Goal: Task Accomplishment & Management: Use online tool/utility

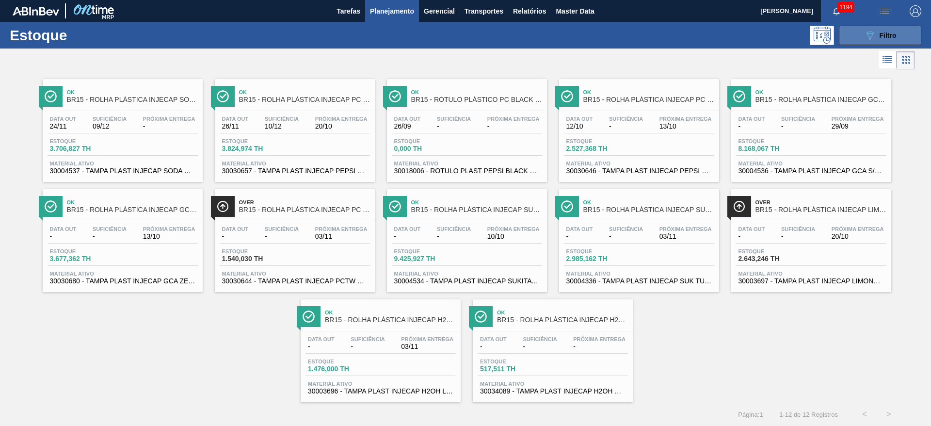
click at [882, 38] on span "Filtro" at bounding box center [888, 36] width 17 height 8
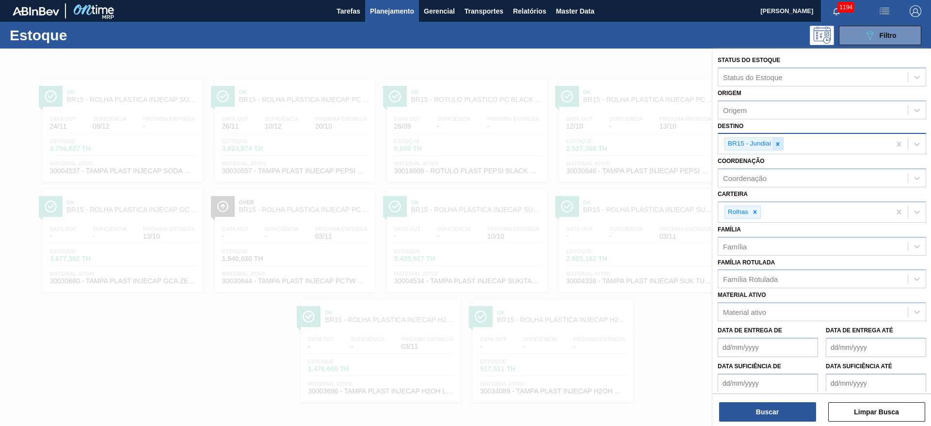
click at [776, 141] on icon at bounding box center [777, 144] width 7 height 7
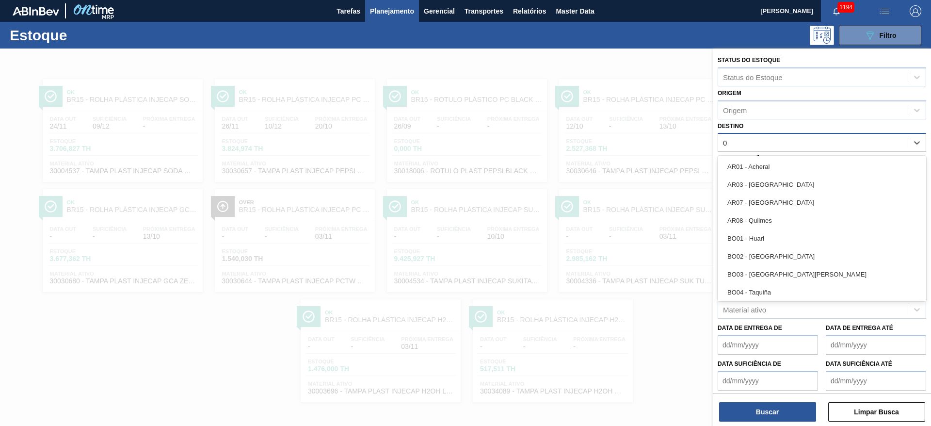
type input "08"
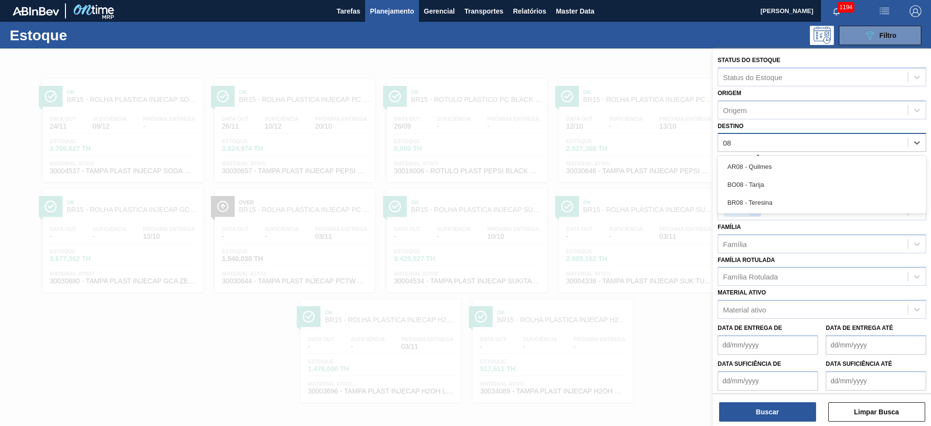
drag, startPoint x: 760, startPoint y: 203, endPoint x: 759, endPoint y: 213, distance: 10.2
click at [760, 203] on div "BR08 - Teresina" at bounding box center [822, 202] width 209 height 18
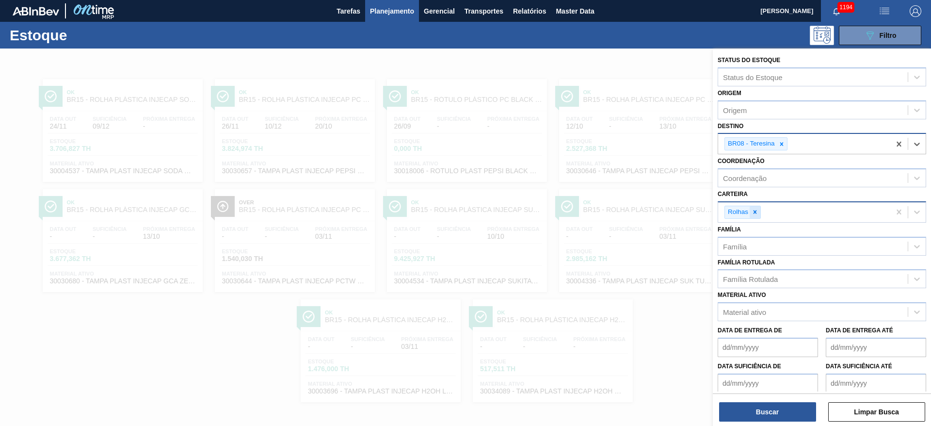
click at [756, 215] on div at bounding box center [755, 212] width 11 height 12
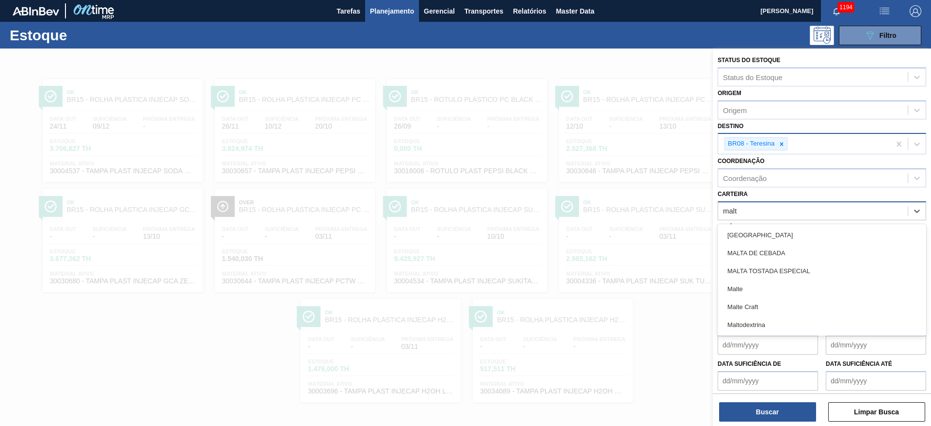
type input "malte"
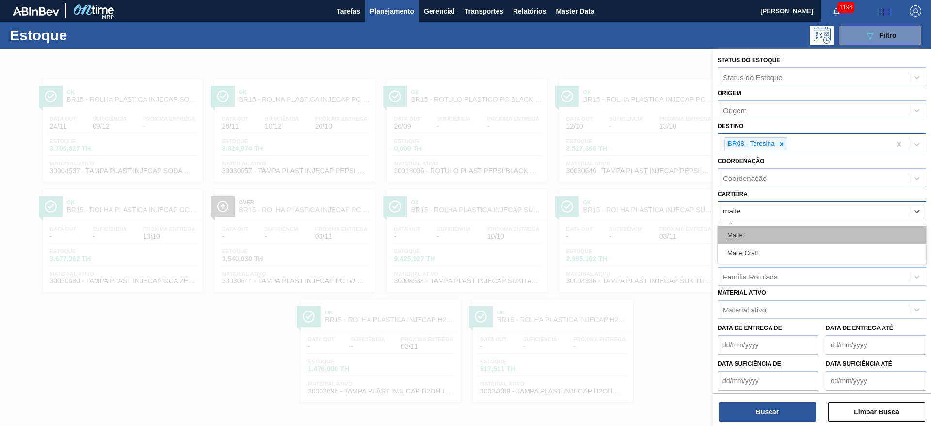
click at [737, 236] on div "Malte" at bounding box center [822, 235] width 209 height 18
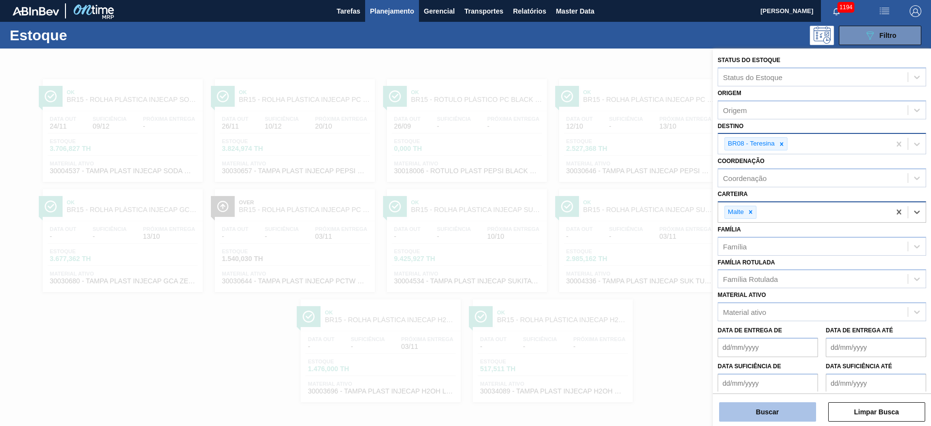
click at [774, 405] on button "Buscar" at bounding box center [767, 411] width 97 height 19
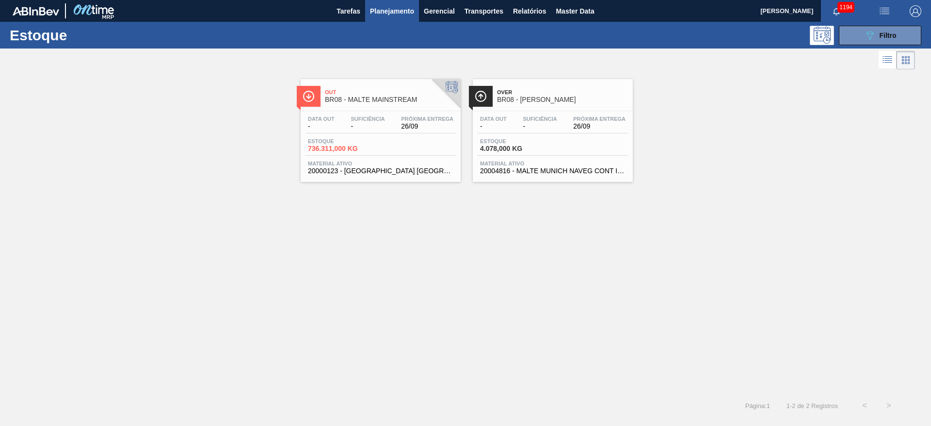
click at [506, 143] on span "Estoque" at bounding box center [514, 141] width 68 height 6
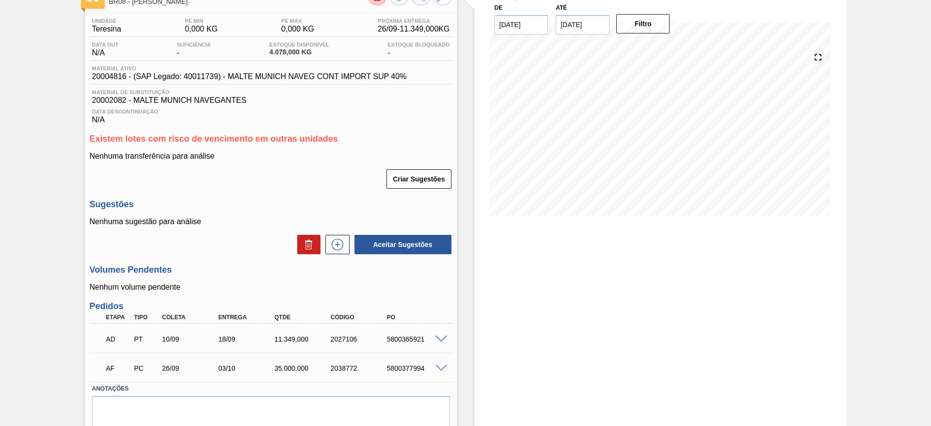
scroll to position [103, 0]
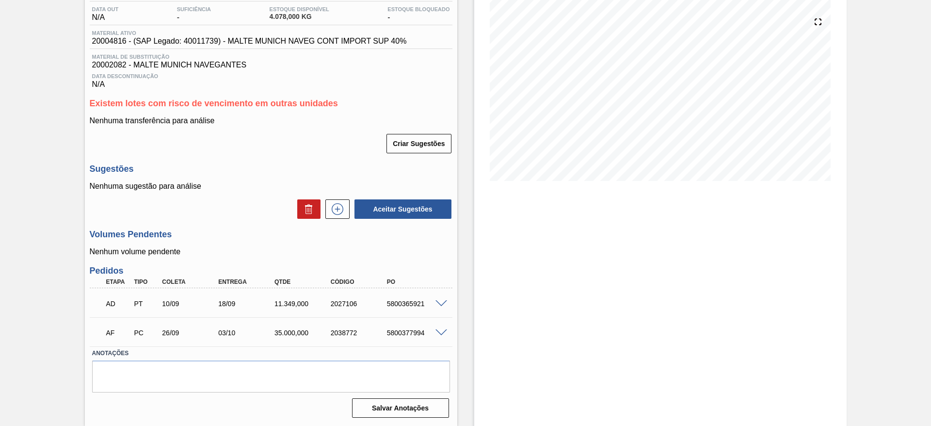
click at [439, 334] on span at bounding box center [441, 332] width 12 height 7
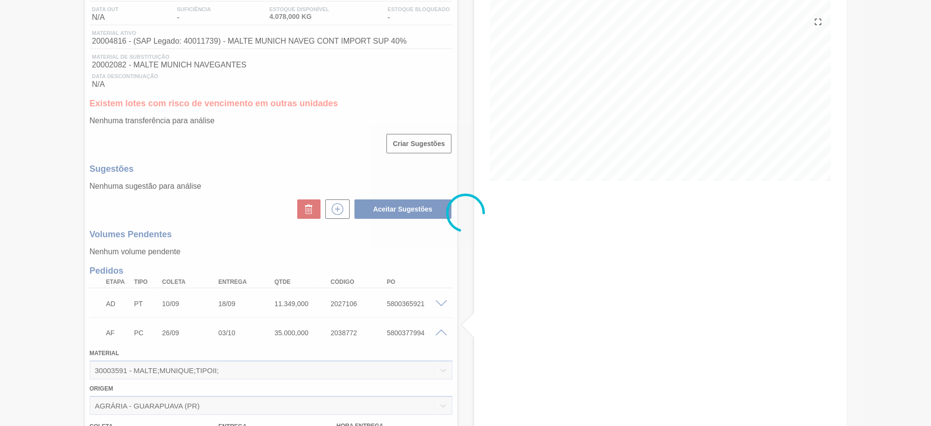
click at [439, 334] on div at bounding box center [465, 213] width 931 height 426
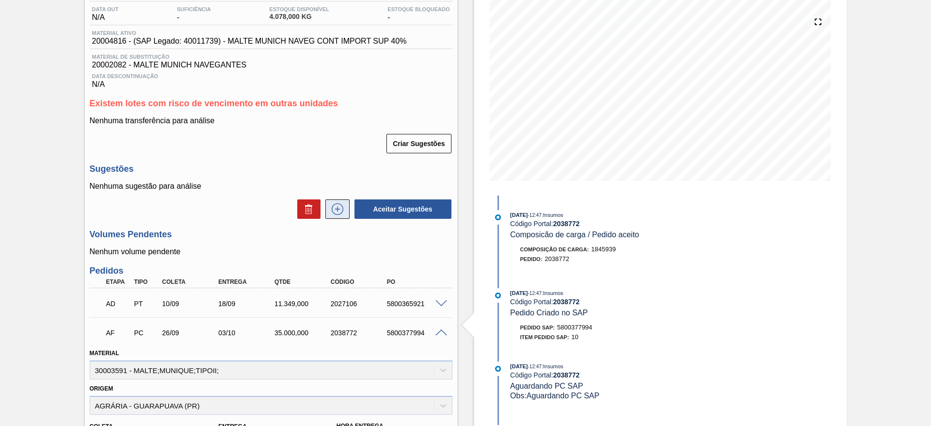
click at [340, 217] on button at bounding box center [337, 208] width 24 height 19
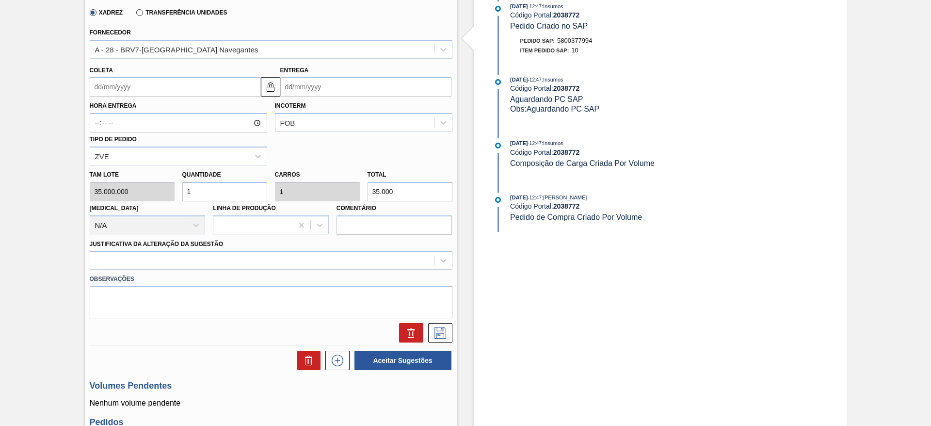
scroll to position [321, 0]
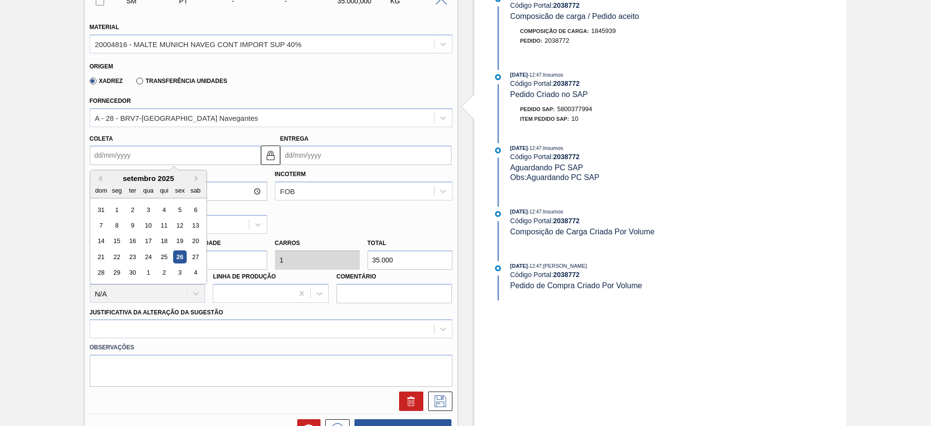
click at [91, 157] on input "Coleta" at bounding box center [175, 154] width 171 height 19
click at [195, 254] on div "27" at bounding box center [195, 256] width 13 height 13
type input "27/09/2025"
type input "[DATE]"
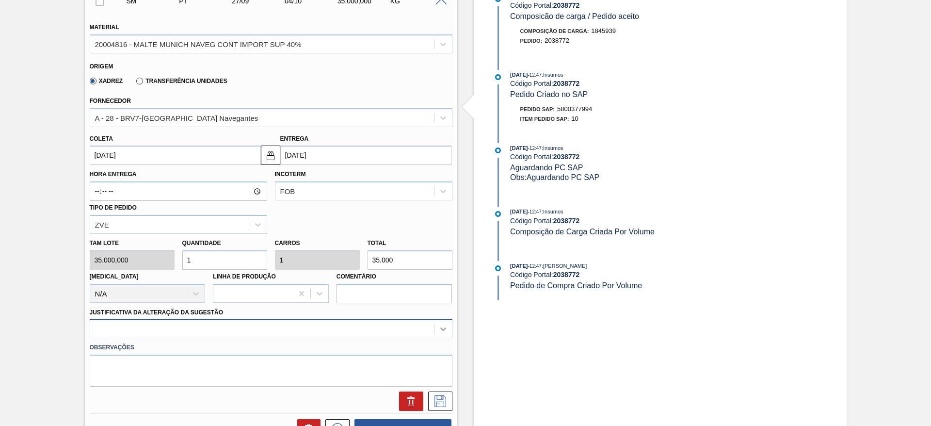
click at [444, 328] on div at bounding box center [271, 328] width 363 height 19
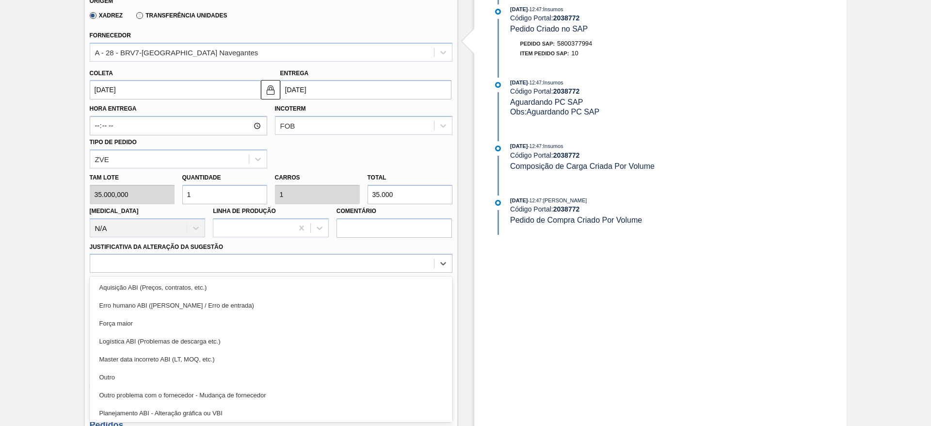
drag, startPoint x: 132, startPoint y: 375, endPoint x: 164, endPoint y: 375, distance: 32.5
click at [139, 375] on div "Outro" at bounding box center [271, 377] width 363 height 18
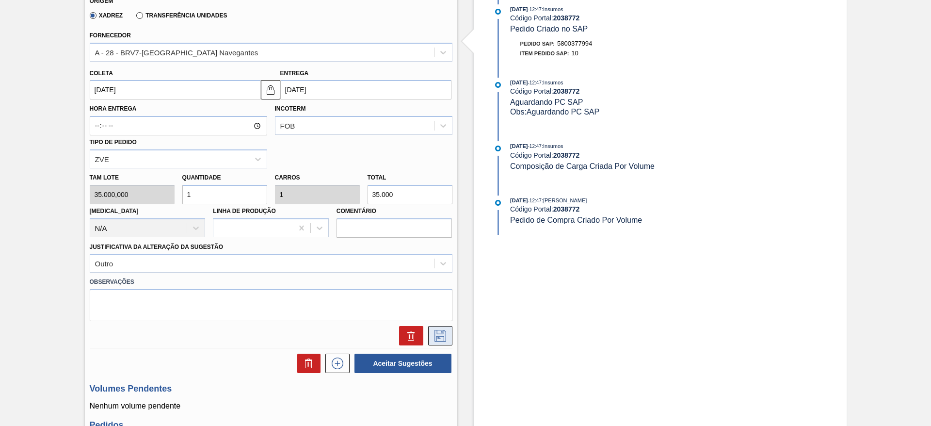
click at [436, 332] on icon at bounding box center [440, 336] width 12 height 12
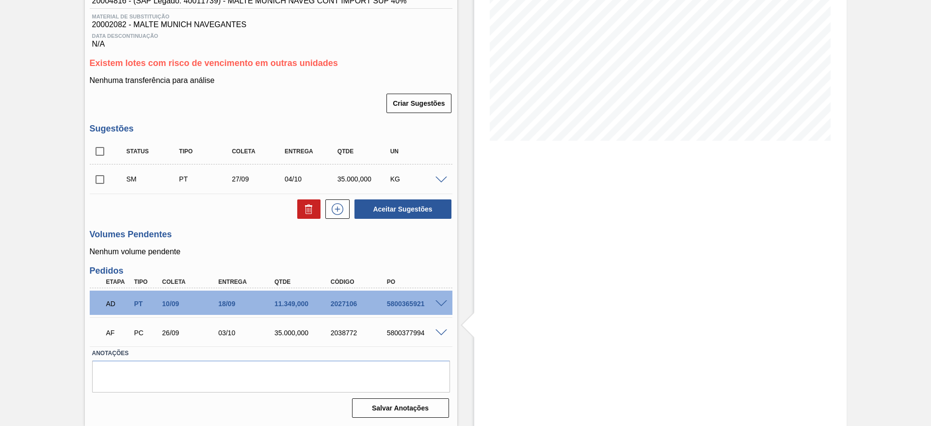
scroll to position [143, 0]
click at [98, 177] on input "checkbox" at bounding box center [100, 179] width 20 height 20
click at [397, 206] on button "Aceitar Sugestões" at bounding box center [402, 208] width 97 height 19
checkbox input "false"
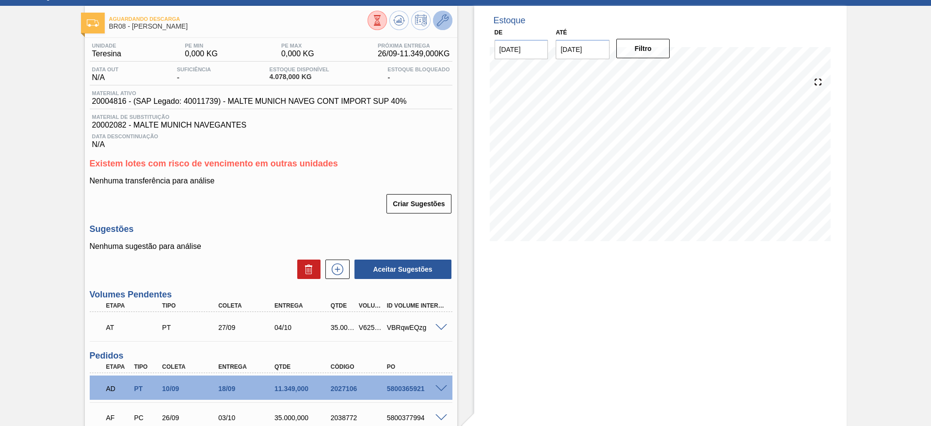
scroll to position [0, 0]
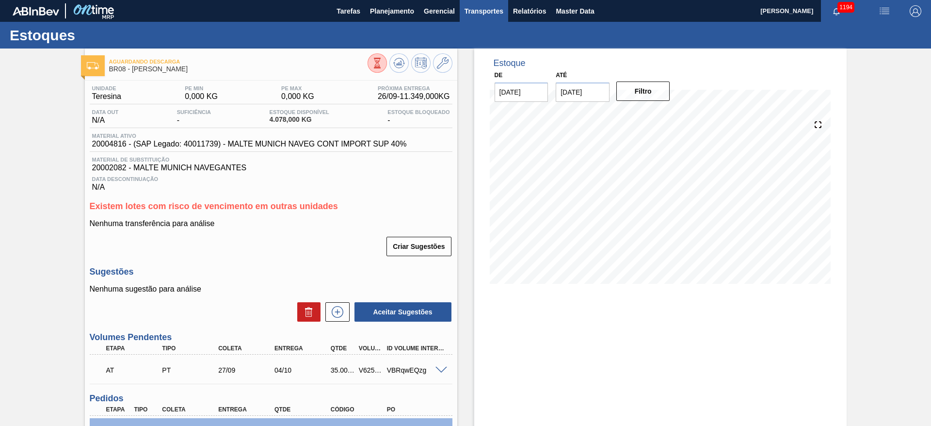
click at [479, 9] on span "Transportes" at bounding box center [484, 11] width 39 height 12
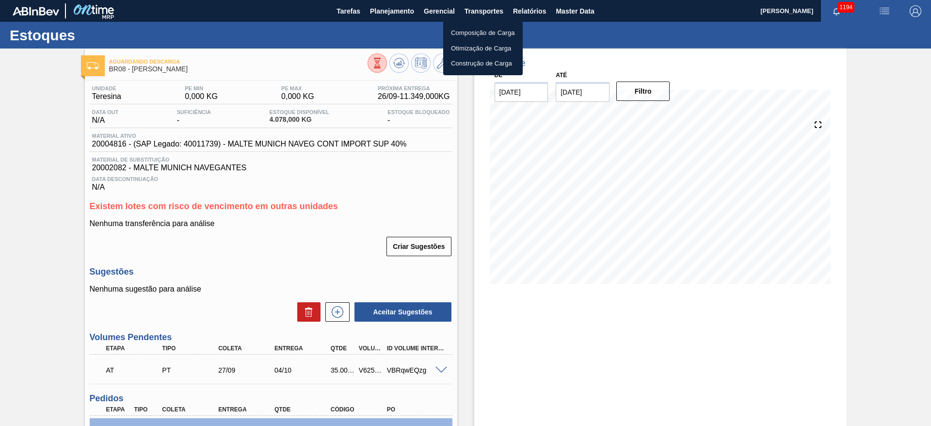
click at [468, 48] on li "Otimização de Carga" at bounding box center [483, 49] width 80 height 16
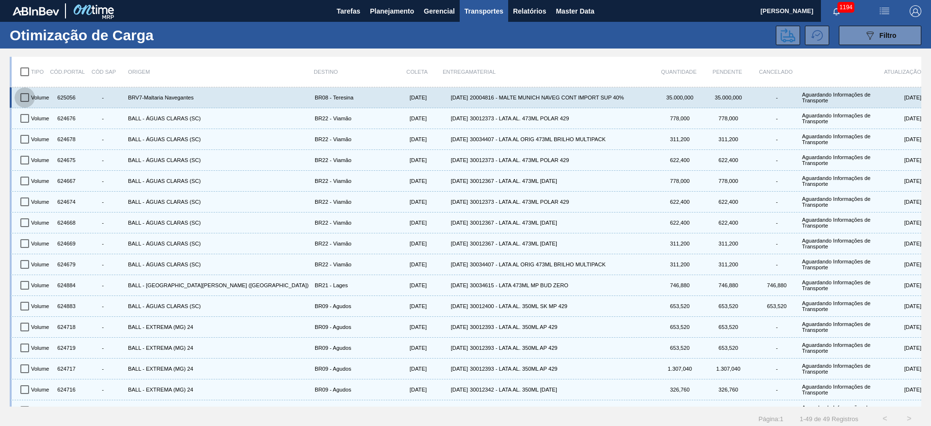
click at [18, 99] on input "checkbox" at bounding box center [25, 97] width 20 height 20
checkbox input "true"
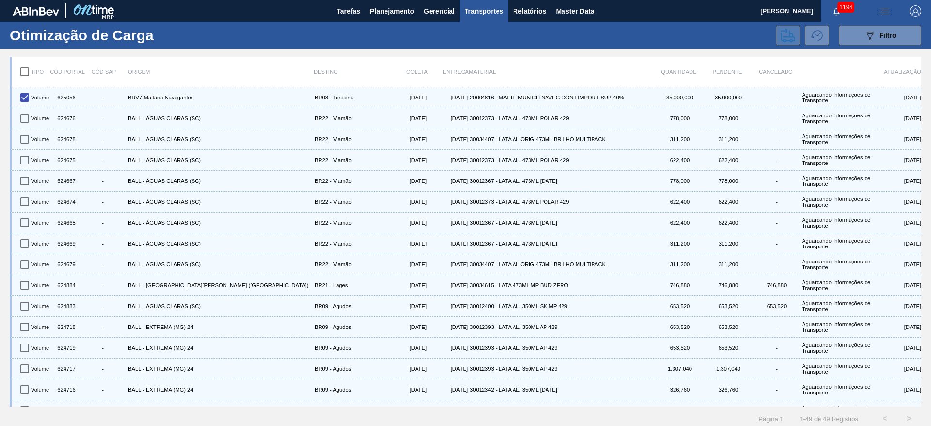
click at [786, 30] on icon at bounding box center [788, 35] width 15 height 15
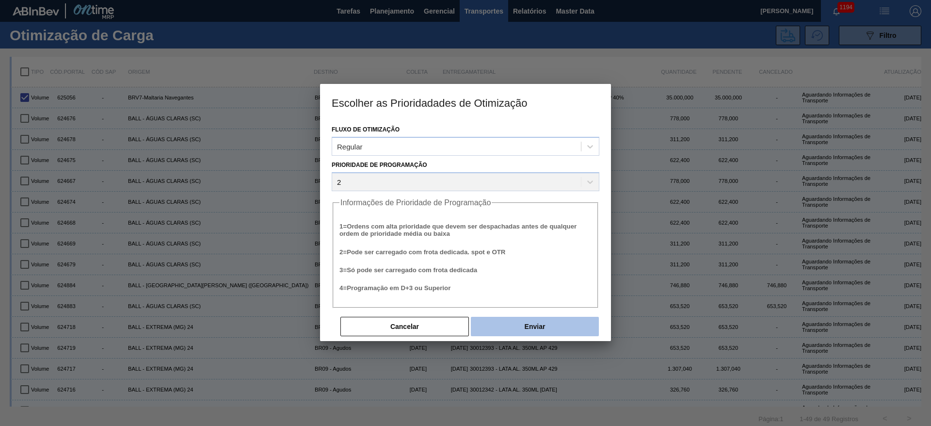
click at [545, 329] on button "Enviar" at bounding box center [535, 326] width 128 height 19
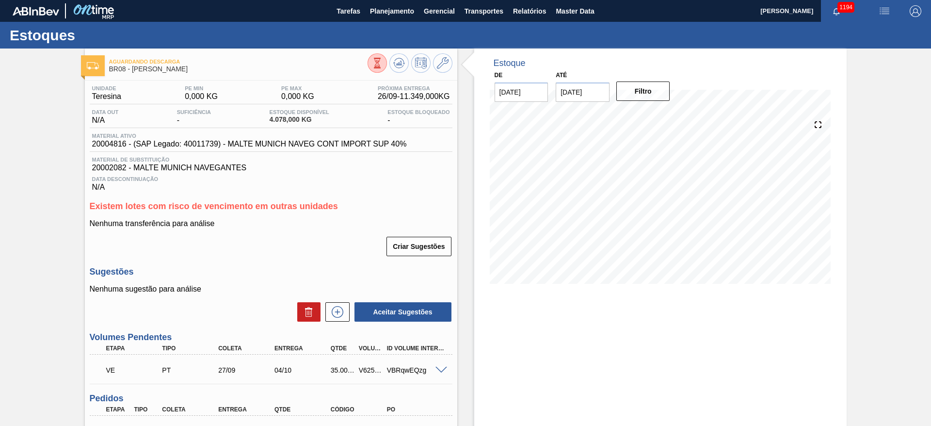
click at [362, 373] on div "V625056" at bounding box center [370, 370] width 29 height 8
copy div "V625056"
click at [398, 9] on span "Planejamento" at bounding box center [392, 11] width 44 height 12
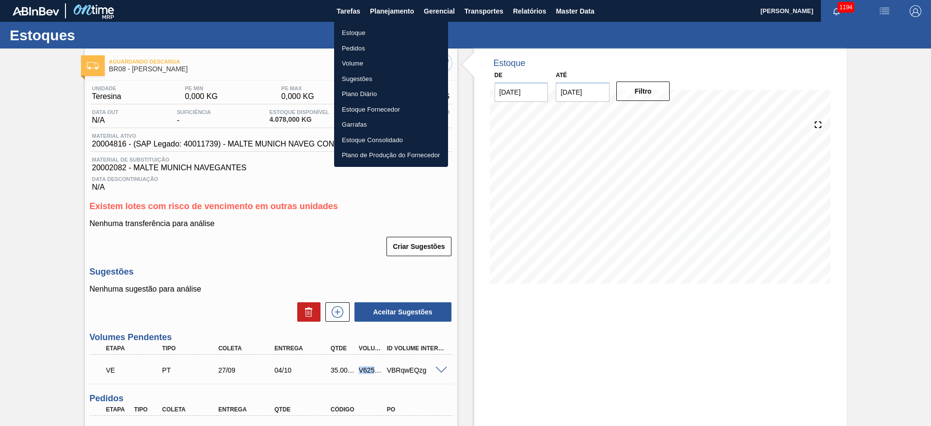
click at [357, 28] on li "Estoque" at bounding box center [391, 33] width 114 height 16
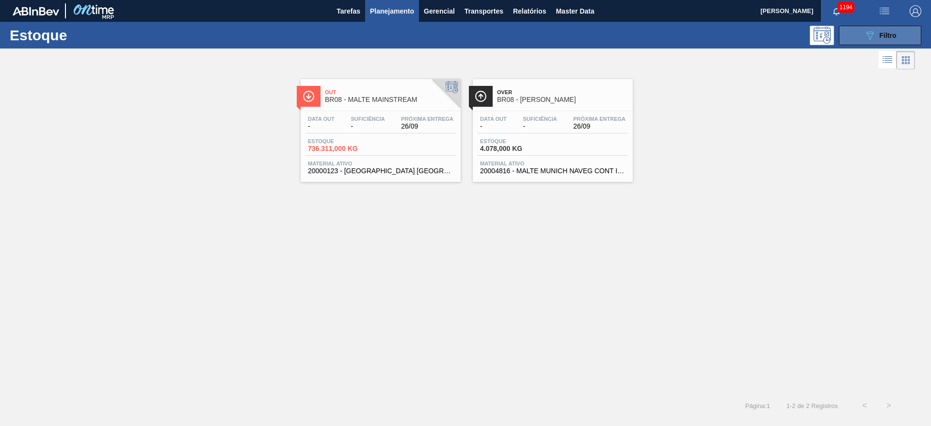
click at [875, 33] on icon "089F7B8B-B2A5-4AFE-B5C0-19BA573D28AC" at bounding box center [870, 36] width 12 height 12
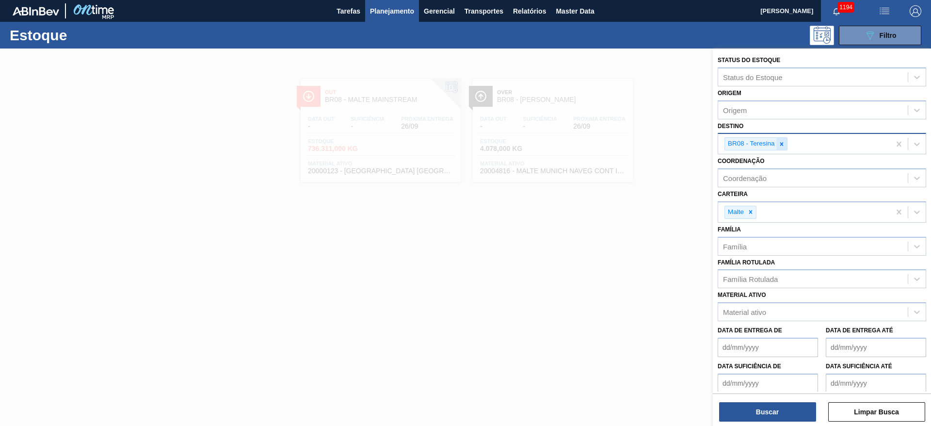
click at [781, 146] on icon at bounding box center [781, 144] width 7 height 7
type input "12"
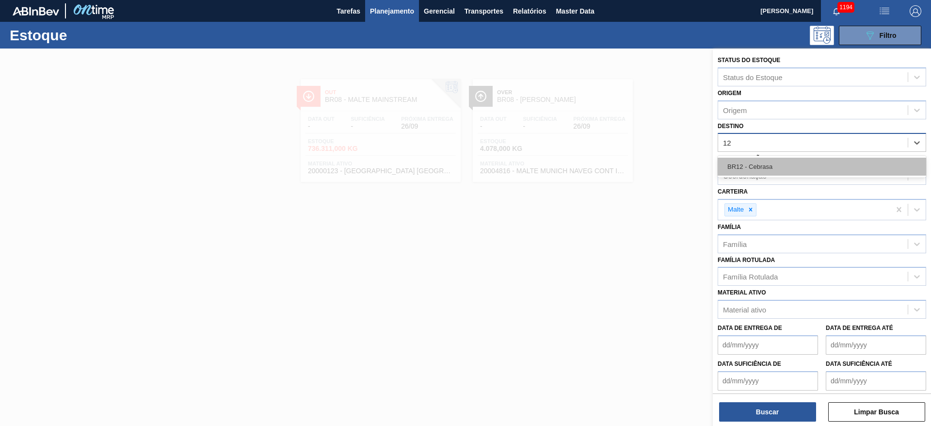
click at [794, 163] on div "BR12 - Cebrasa" at bounding box center [822, 167] width 209 height 18
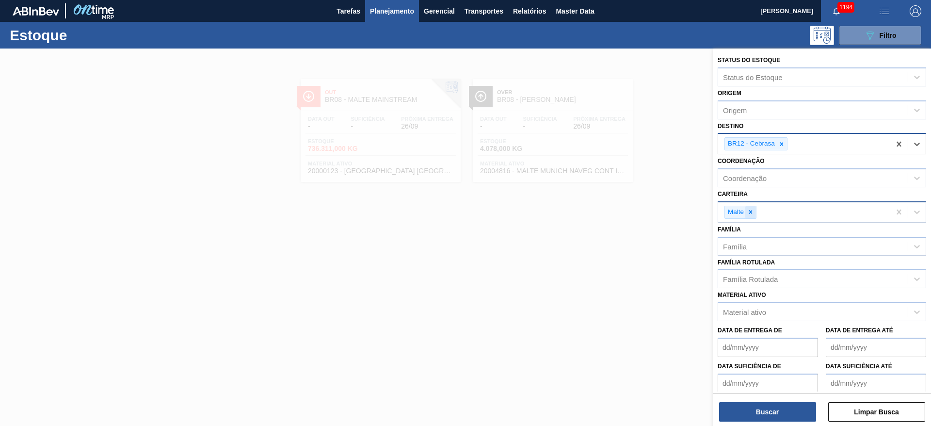
click at [752, 211] on icon at bounding box center [750, 212] width 7 height 7
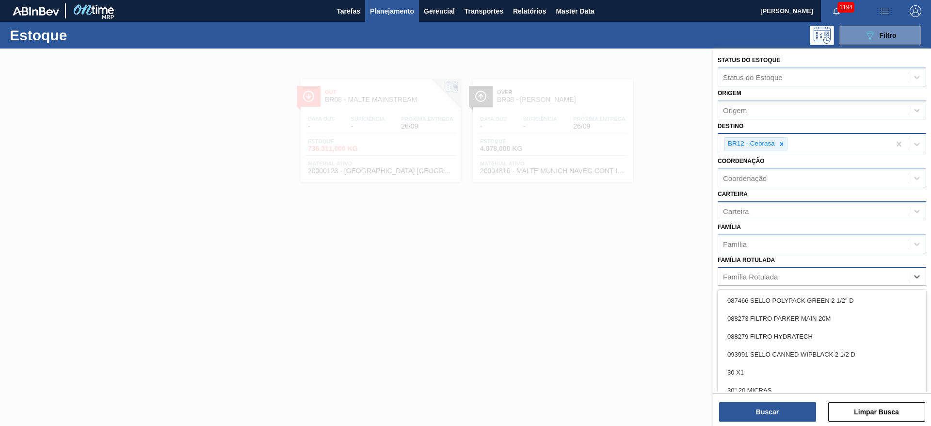
click at [739, 280] on div "Família Rotulada" at bounding box center [750, 277] width 55 height 8
type Rotulada "39,7"
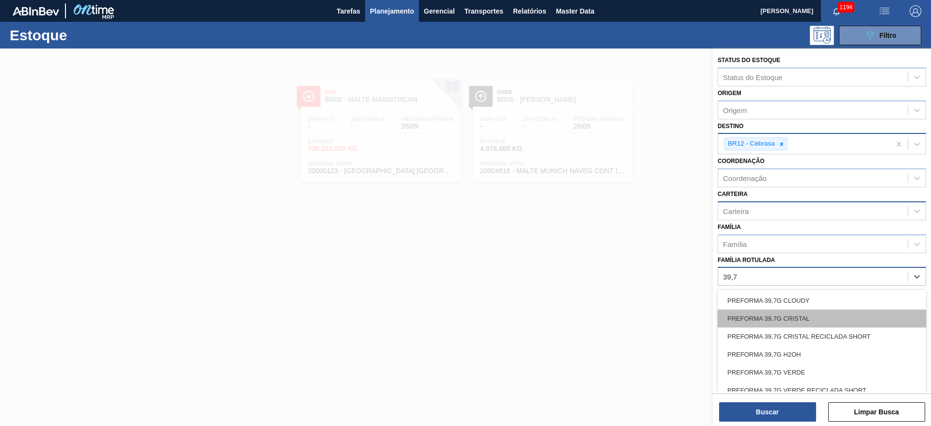
click at [748, 319] on div "PREFORMA 39,7G CRISTAL" at bounding box center [822, 318] width 209 height 18
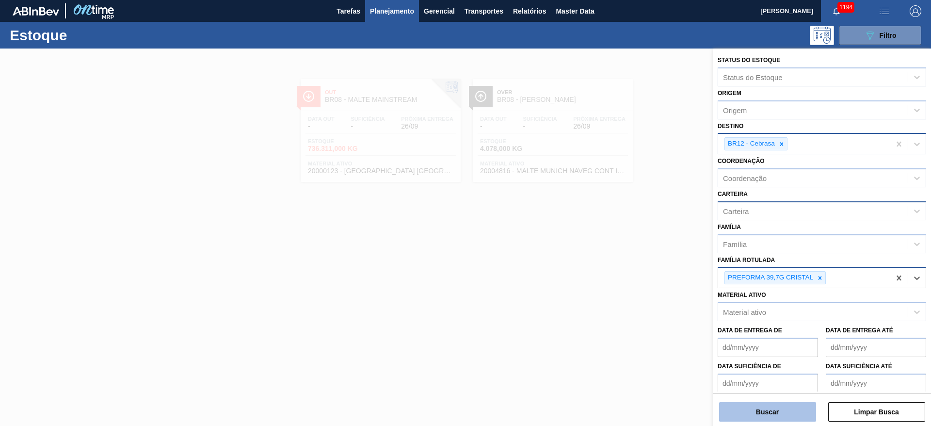
click at [766, 407] on button "Buscar" at bounding box center [767, 411] width 97 height 19
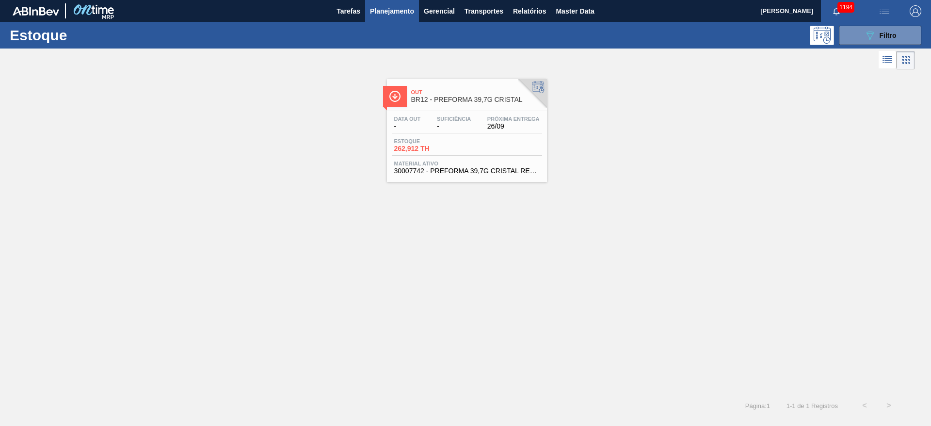
drag, startPoint x: 455, startPoint y: 135, endPoint x: 165, endPoint y: 55, distance: 300.8
click at [455, 135] on div "Data out - Suficiência - Próxima Entrega 26/09 Estoque 262,912 TH Material ativ…" at bounding box center [467, 144] width 160 height 66
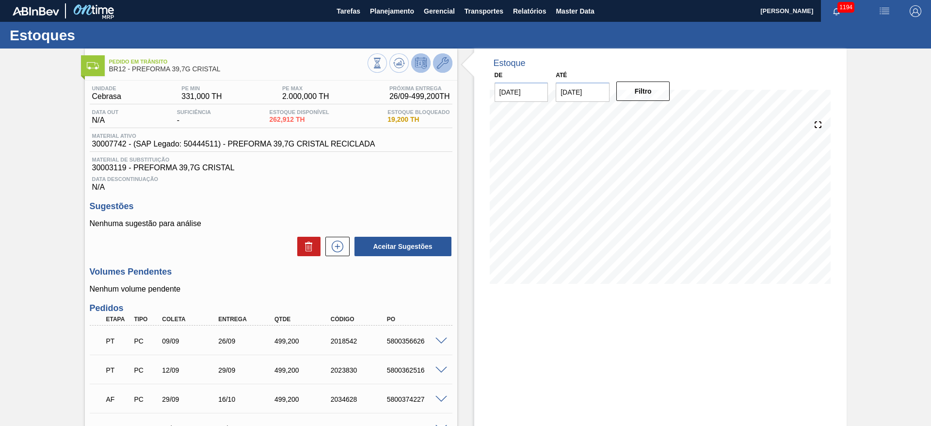
click at [442, 59] on icon at bounding box center [443, 63] width 12 height 12
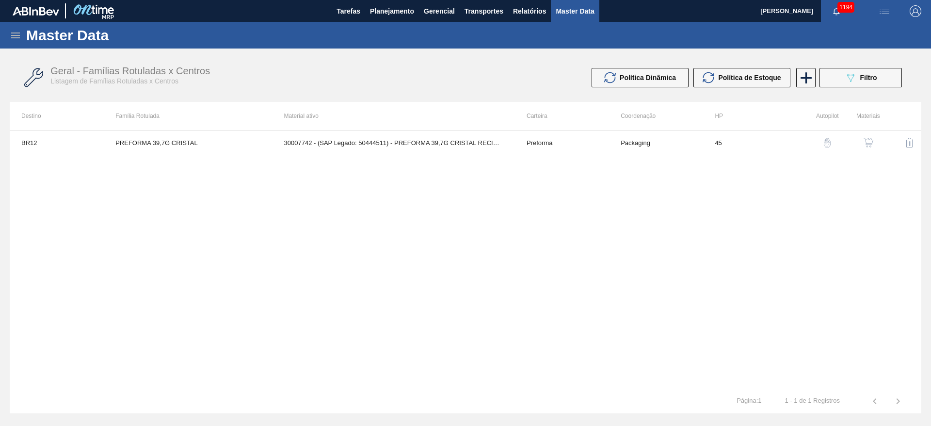
click at [875, 150] on button "button" at bounding box center [868, 142] width 23 height 23
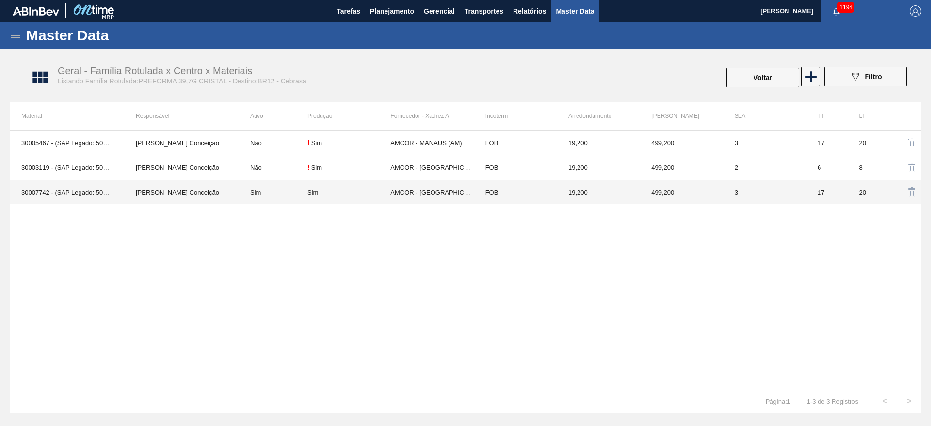
click at [329, 194] on div "Sim" at bounding box center [348, 192] width 83 height 7
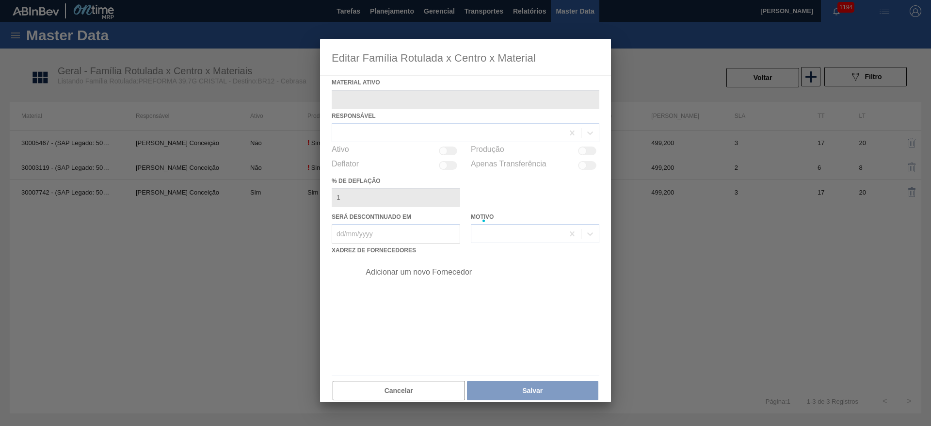
type ativo "30007742 - (SAP Legado: 50444511) - PREFORMA 39,7G CRISTAL RECICLADA"
checkbox input "true"
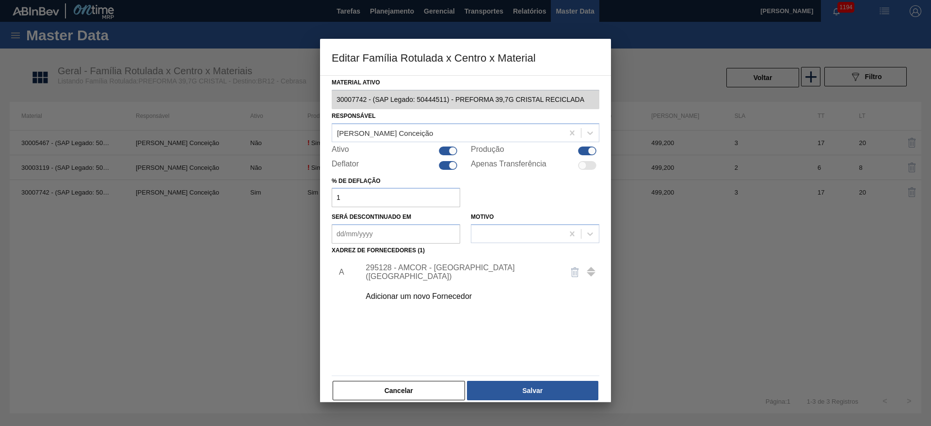
click at [449, 163] on div at bounding box center [453, 165] width 8 height 8
checkbox input "false"
click at [419, 301] on div "Adicionar um novo Fornecedor" at bounding box center [476, 296] width 245 height 24
click at [393, 296] on div "Adicionar um novo Fornecedor" at bounding box center [461, 296] width 190 height 9
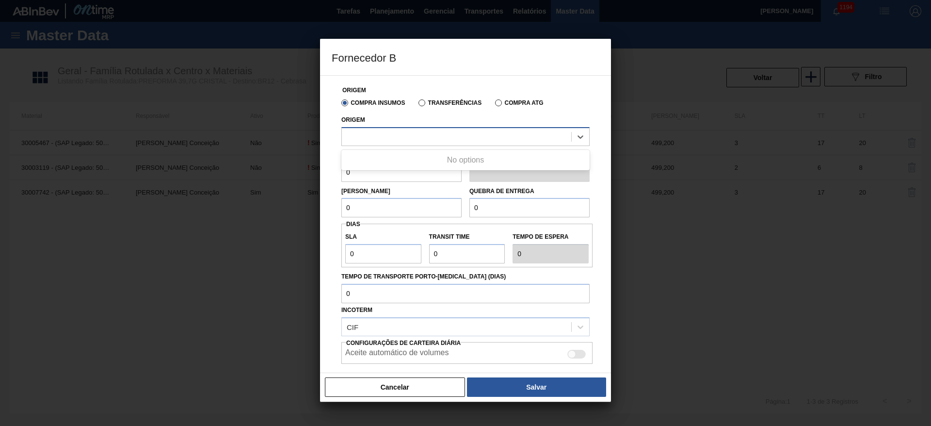
click at [381, 128] on div at bounding box center [465, 136] width 248 height 19
click at [389, 384] on button "Cancelar" at bounding box center [395, 386] width 140 height 19
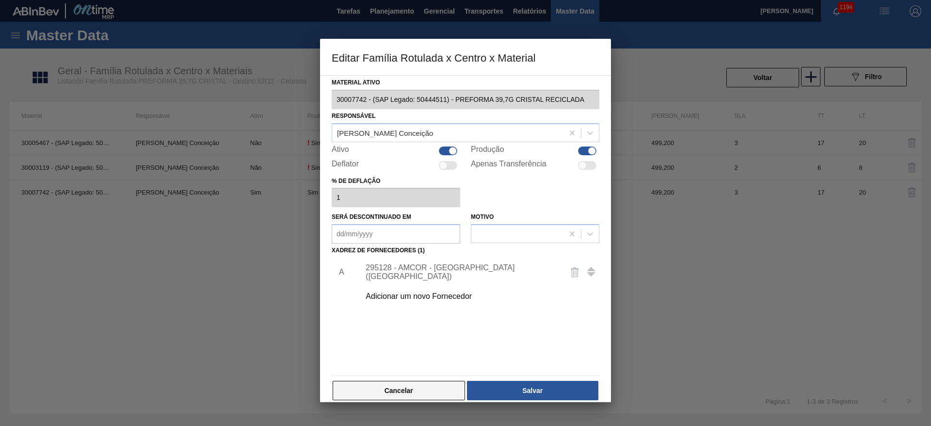
click at [420, 384] on button "Cancelar" at bounding box center [399, 390] width 132 height 19
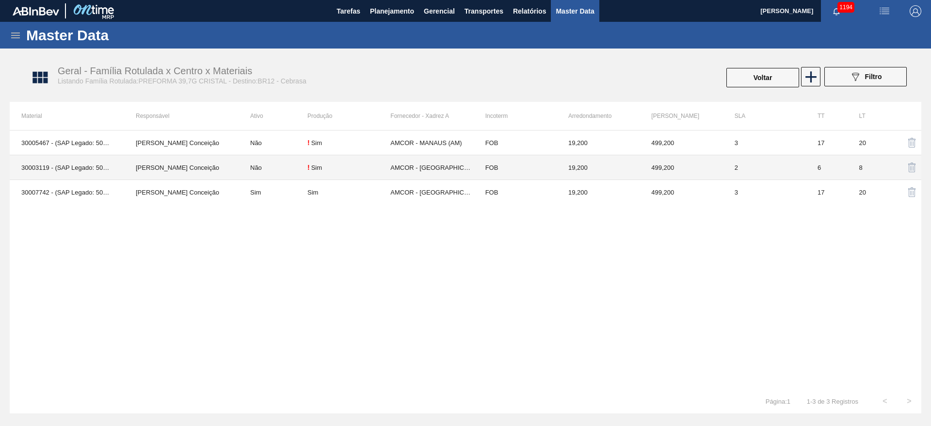
click at [218, 166] on td "[PERSON_NAME] Conceição" at bounding box center [181, 167] width 114 height 25
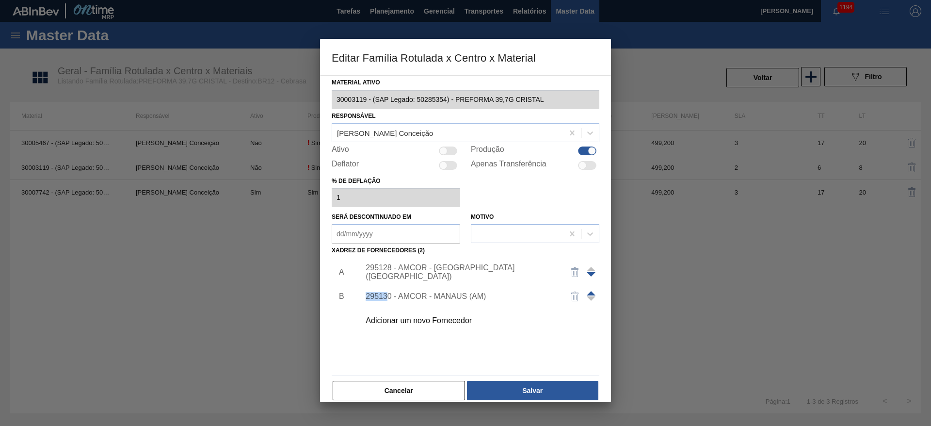
drag, startPoint x: 389, startPoint y: 293, endPoint x: 364, endPoint y: 294, distance: 25.7
click at [364, 294] on div "295130 - AMCOR - MANAUS (AM)" at bounding box center [461, 296] width 198 height 9
drag, startPoint x: 393, startPoint y: 293, endPoint x: 362, endPoint y: 293, distance: 31.0
click at [362, 293] on div "295130 - AMCOR - MANAUS (AM)" at bounding box center [461, 296] width 198 height 9
click at [440, 385] on button "Cancelar" at bounding box center [399, 390] width 132 height 19
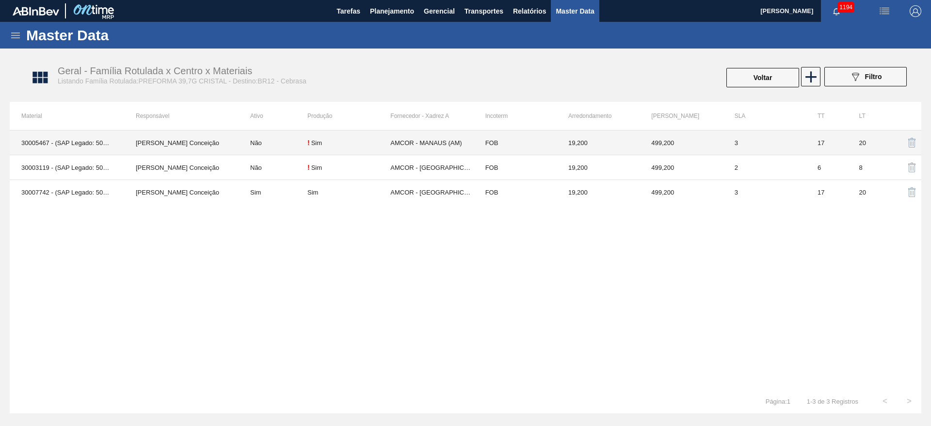
click at [355, 146] on td "! Sim" at bounding box center [348, 142] width 83 height 25
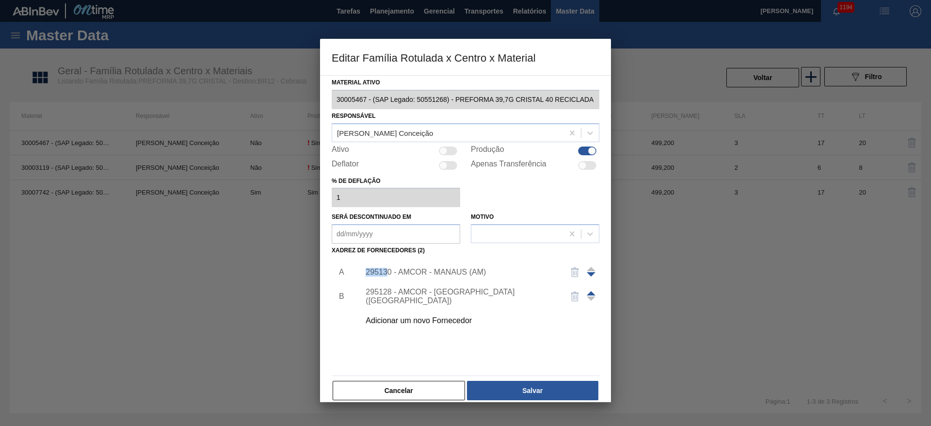
drag, startPoint x: 389, startPoint y: 270, endPoint x: 363, endPoint y: 271, distance: 26.7
click at [363, 271] on div "295130 - AMCOR - MANAUS (AM)" at bounding box center [461, 272] width 198 height 9
copy div "29513"
click at [405, 396] on button "Cancelar" at bounding box center [399, 390] width 132 height 19
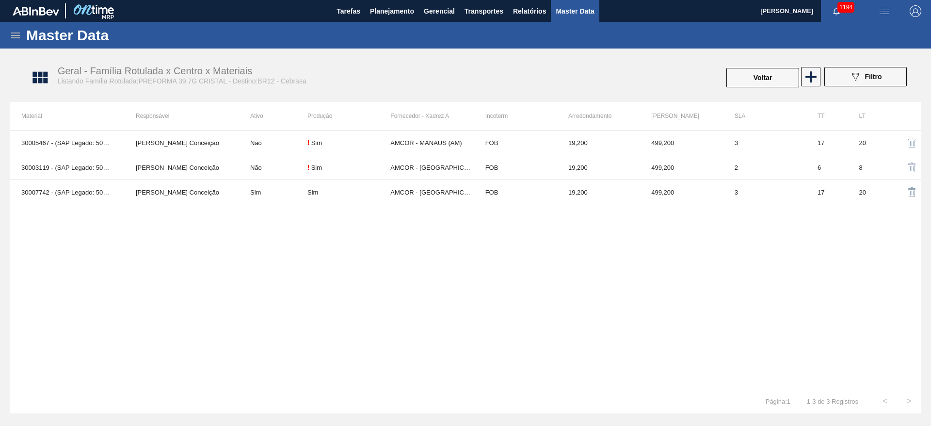
click at [13, 36] on icon at bounding box center [16, 36] width 12 height 12
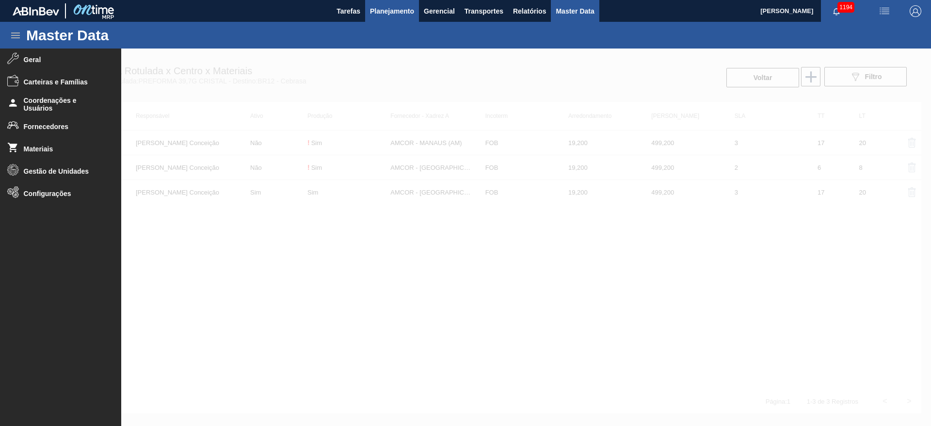
click at [379, 9] on span "Planejamento" at bounding box center [392, 11] width 44 height 12
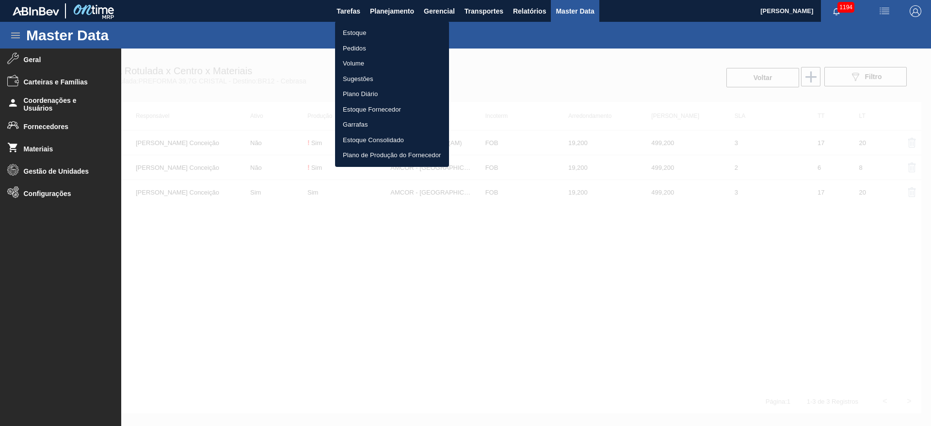
click at [362, 32] on li "Estoque" at bounding box center [392, 33] width 114 height 16
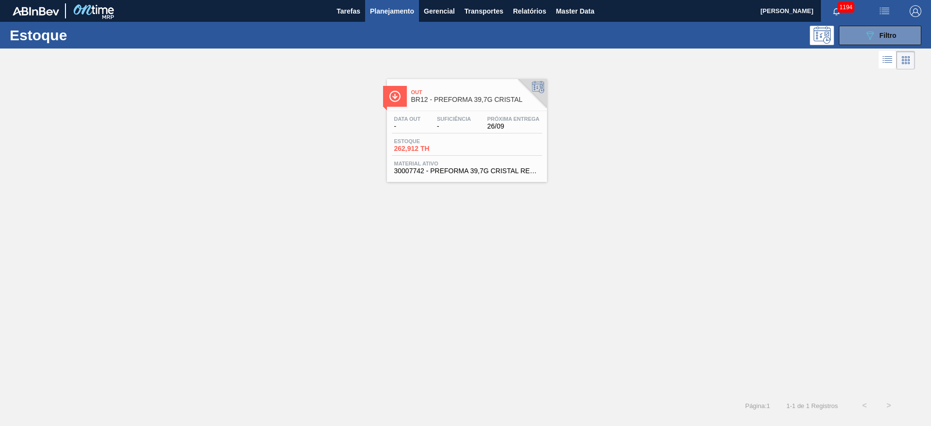
click at [452, 131] on div "Data out - Suficiência - Próxima Entrega 26/09" at bounding box center [467, 124] width 150 height 17
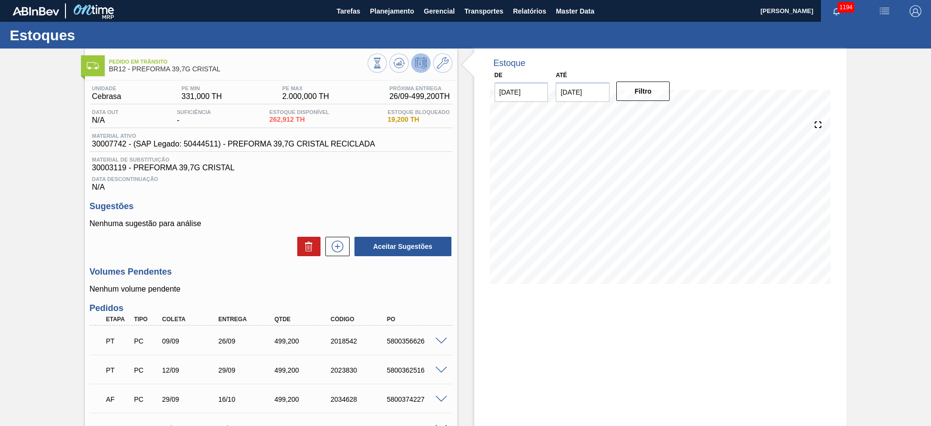
drag, startPoint x: 305, startPoint y: 169, endPoint x: 311, endPoint y: 169, distance: 6.8
click at [308, 169] on span "30003119 - PREFORMA 39,7G CRISTAL" at bounding box center [271, 167] width 358 height 9
click at [440, 62] on icon at bounding box center [443, 63] width 12 height 12
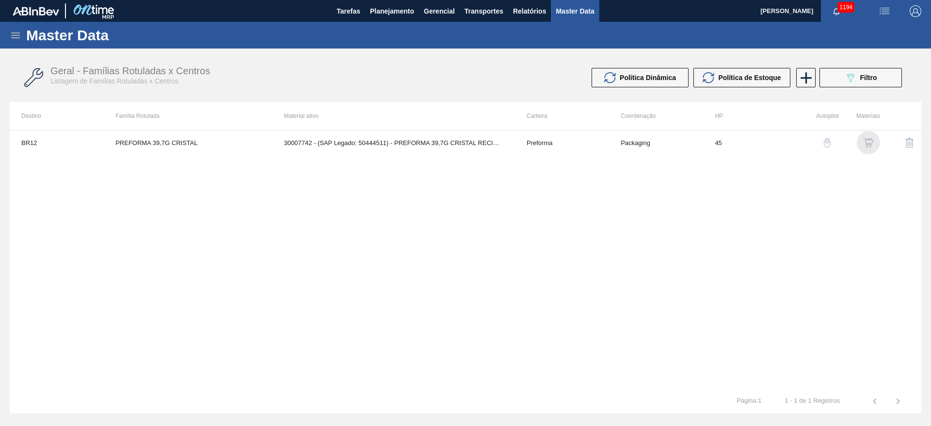
click at [870, 143] on img "button" at bounding box center [869, 143] width 10 height 10
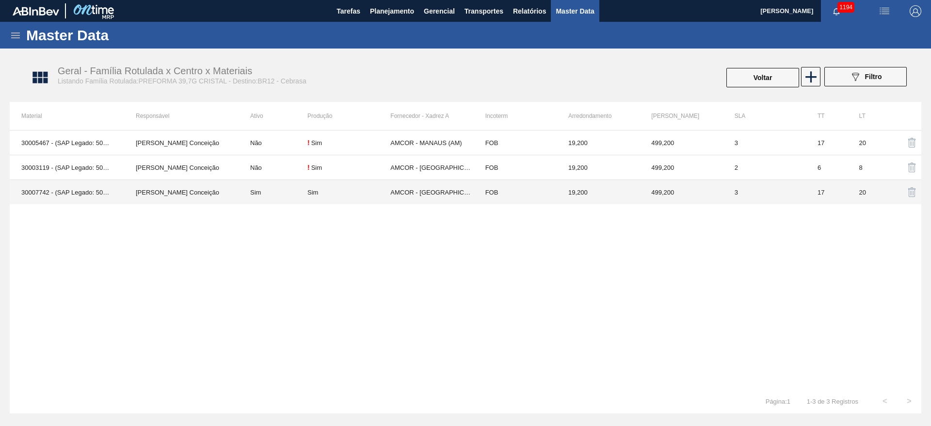
click at [263, 195] on td "Sim" at bounding box center [273, 192] width 69 height 25
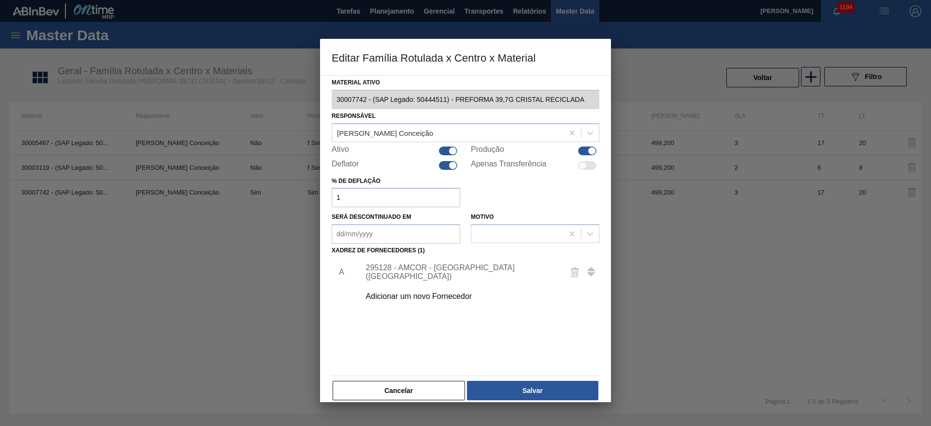
click at [431, 295] on div "Adicionar um novo Fornecedor" at bounding box center [461, 296] width 190 height 9
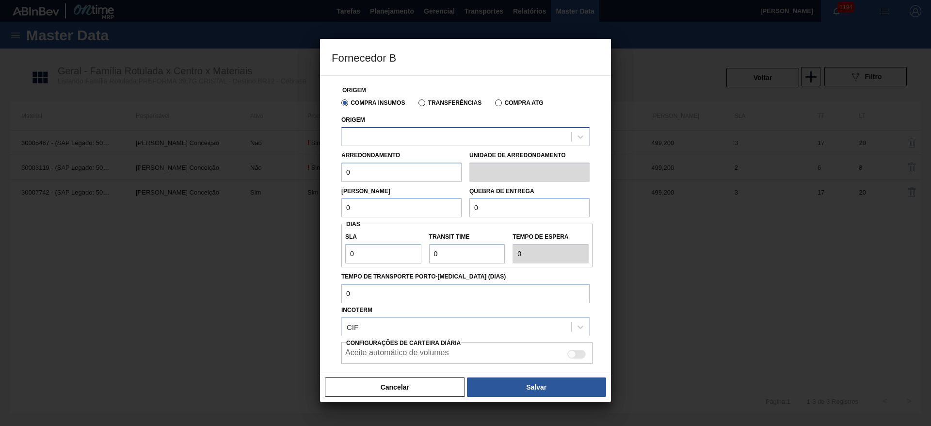
click at [364, 138] on div at bounding box center [456, 136] width 229 height 14
click at [396, 385] on button "Cancelar" at bounding box center [395, 386] width 140 height 19
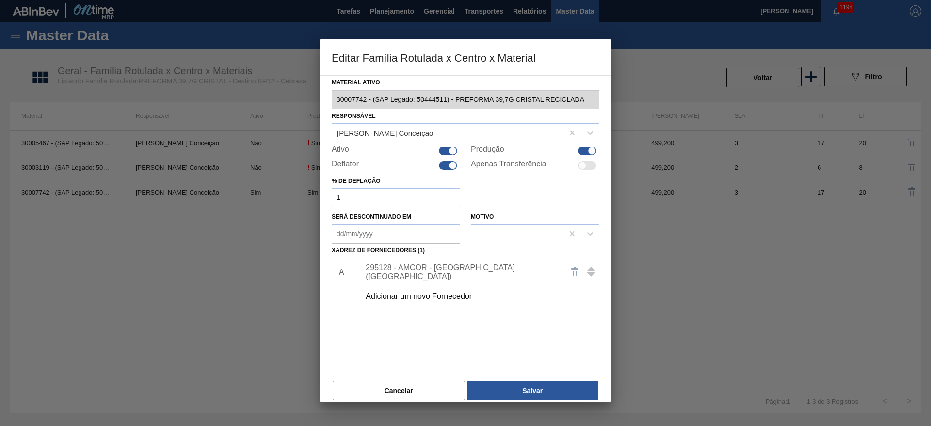
click at [394, 297] on div "Adicionar um novo Fornecedor" at bounding box center [461, 296] width 190 height 9
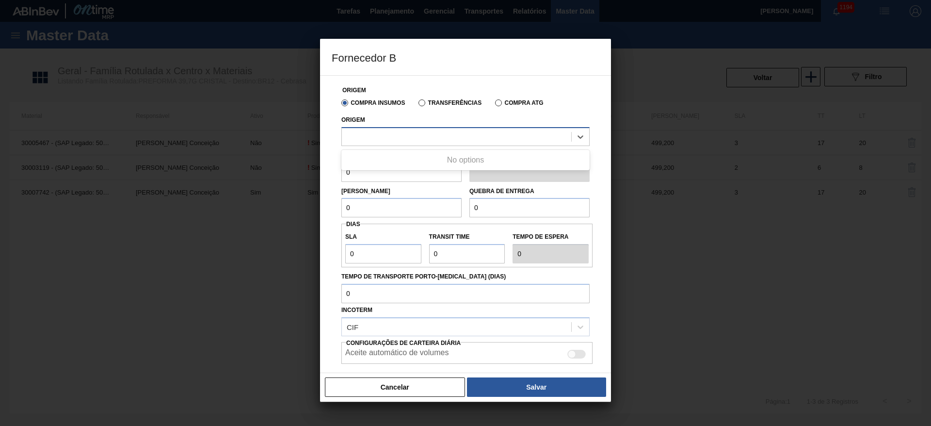
click at [354, 139] on div at bounding box center [456, 136] width 229 height 14
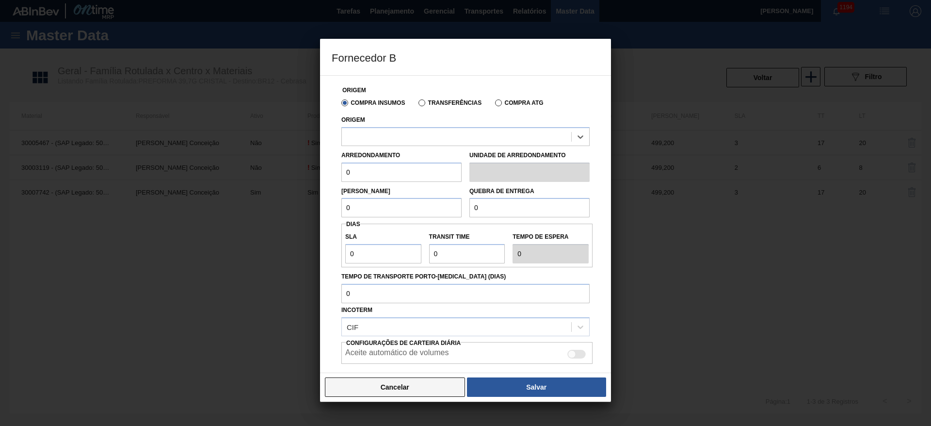
click at [393, 386] on button "Cancelar" at bounding box center [395, 386] width 140 height 19
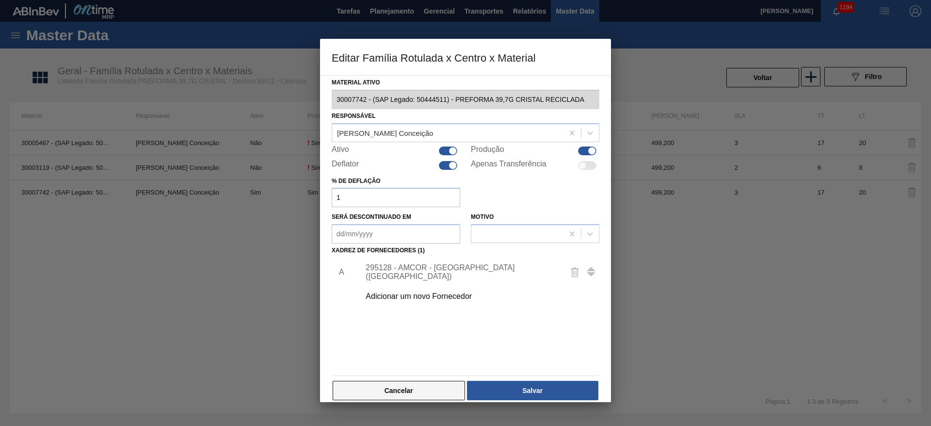
click at [409, 391] on button "Cancelar" at bounding box center [399, 390] width 132 height 19
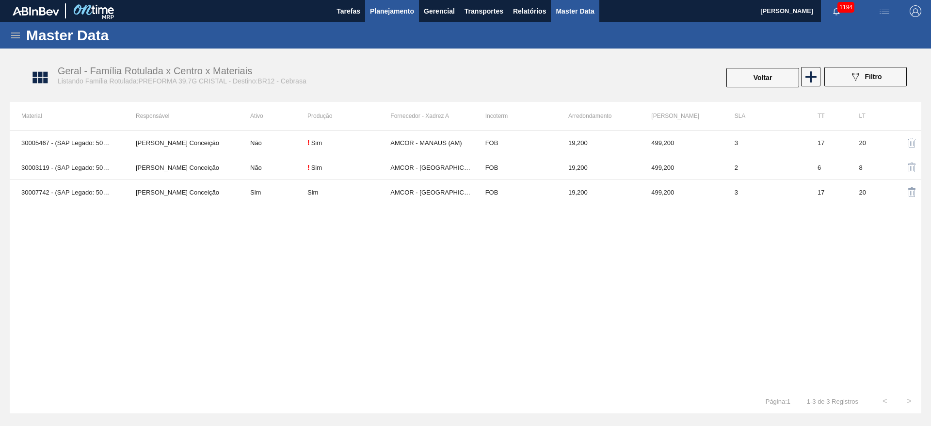
click at [383, 16] on span "Planejamento" at bounding box center [392, 11] width 44 height 12
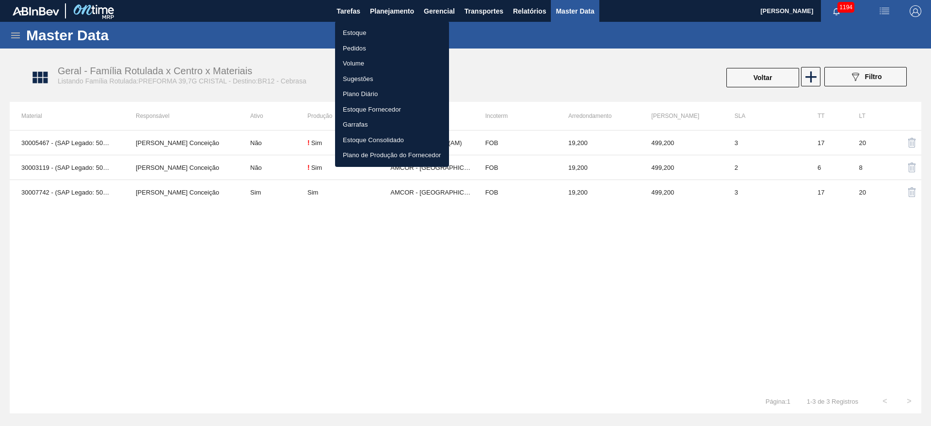
click at [363, 30] on li "Estoque" at bounding box center [392, 33] width 114 height 16
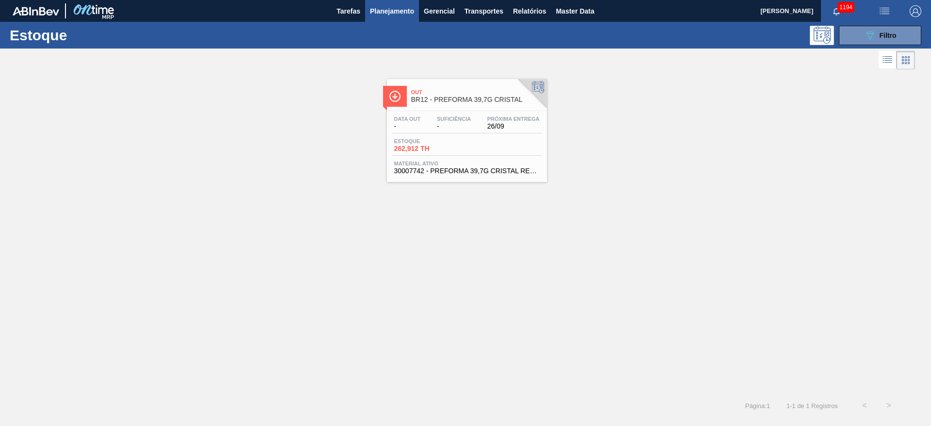
click at [441, 149] on span "262,912 TH" at bounding box center [428, 148] width 68 height 7
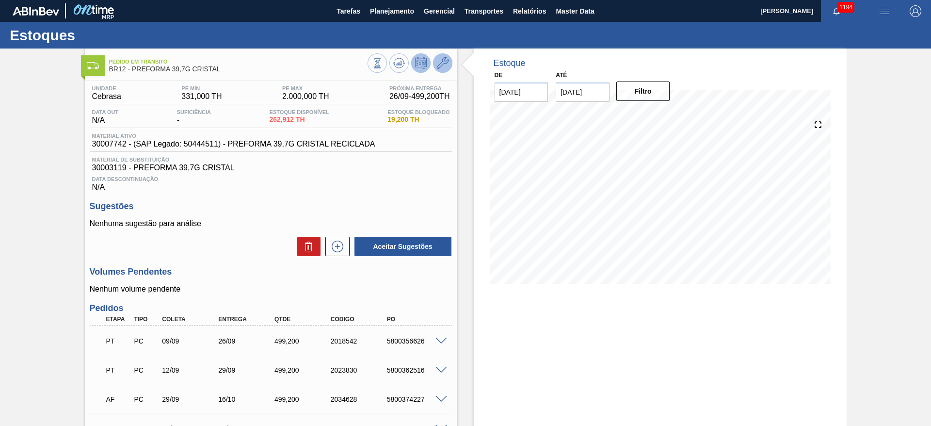
click at [450, 67] on button at bounding box center [442, 62] width 19 height 19
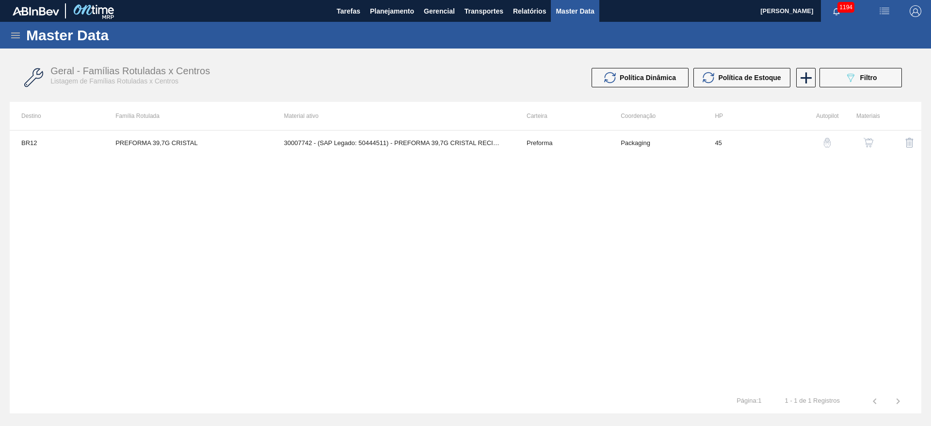
click at [877, 144] on button "button" at bounding box center [868, 142] width 23 height 23
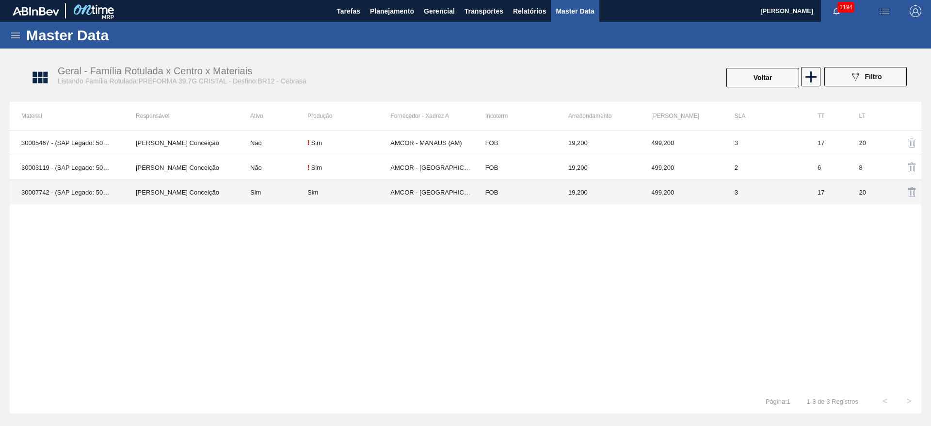
click at [60, 193] on td "30007742 - (SAP Legado: 50444511) - PREFORMA 39,7G CRISTAL RECICLADA" at bounding box center [67, 192] width 114 height 25
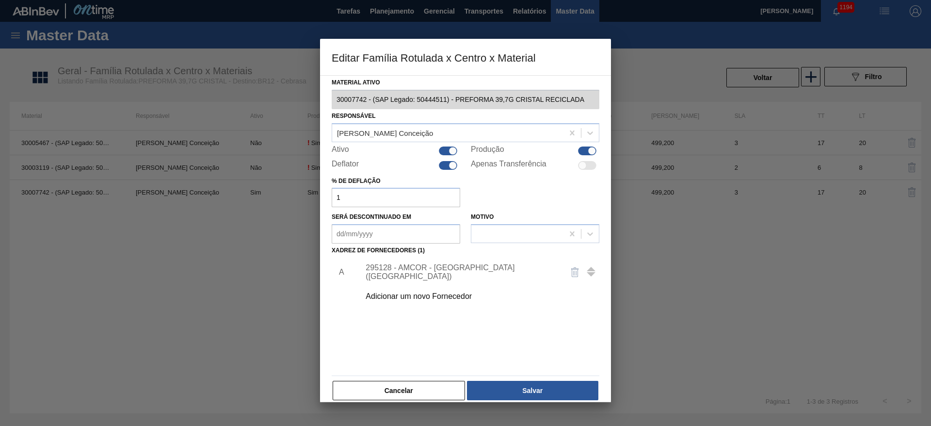
click at [434, 390] on button "Cancelar" at bounding box center [399, 390] width 132 height 19
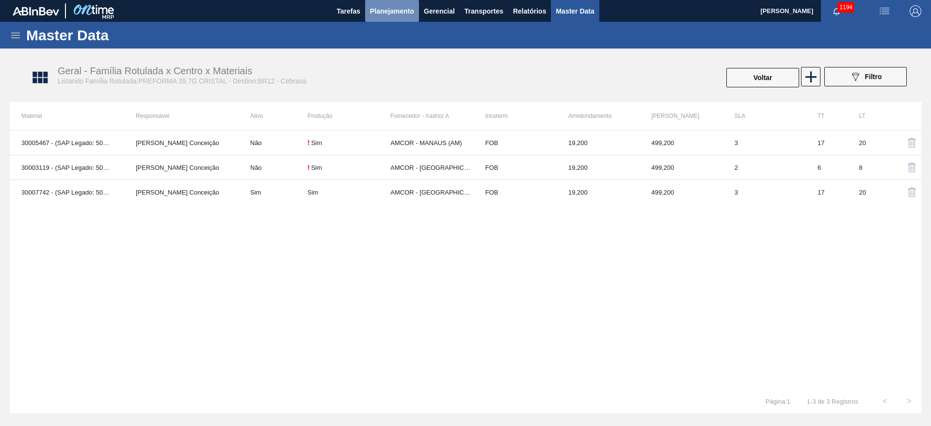
click at [393, 10] on span "Planejamento" at bounding box center [392, 11] width 44 height 12
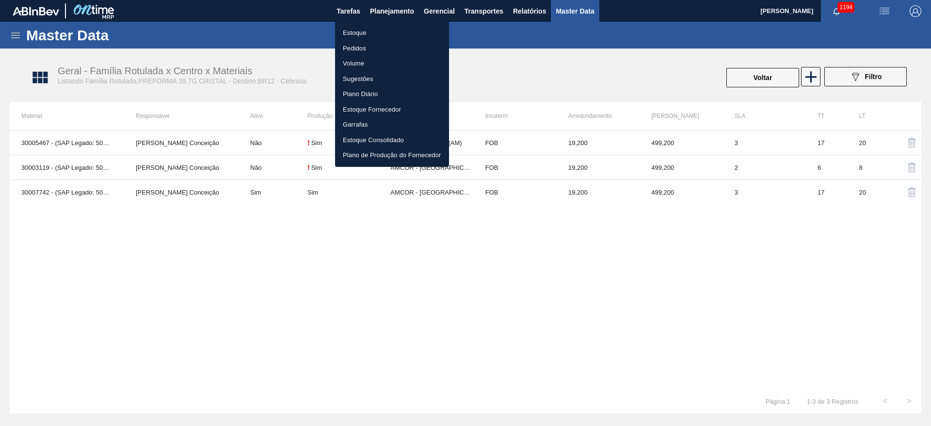
click at [237, 313] on div at bounding box center [465, 213] width 931 height 426
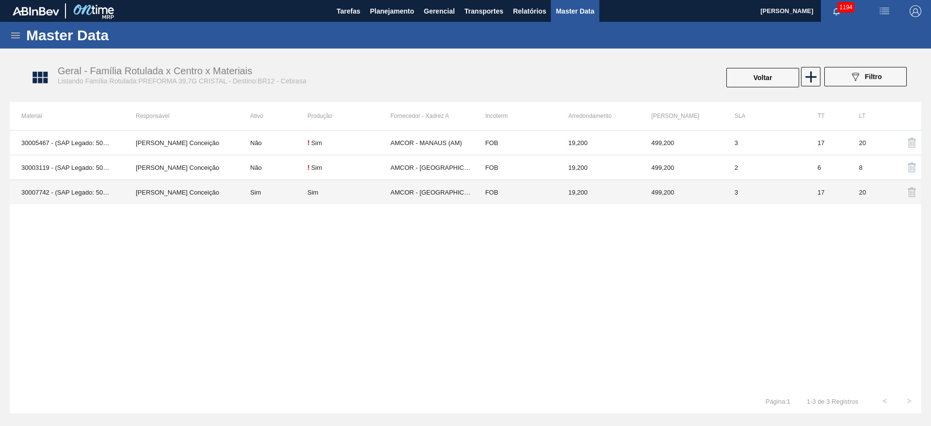
click at [304, 195] on td "Sim" at bounding box center [273, 192] width 69 height 25
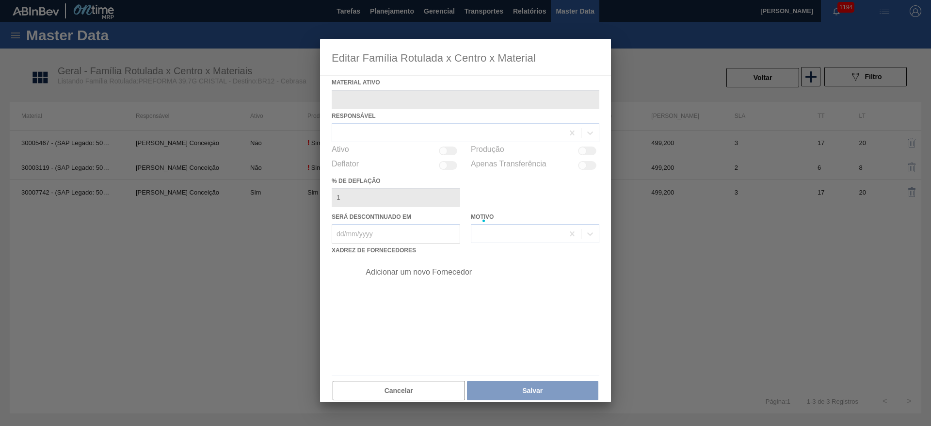
type ativo "30007742 - (SAP Legado: 50444511) - PREFORMA 39,7G CRISTAL RECICLADA"
checkbox input "true"
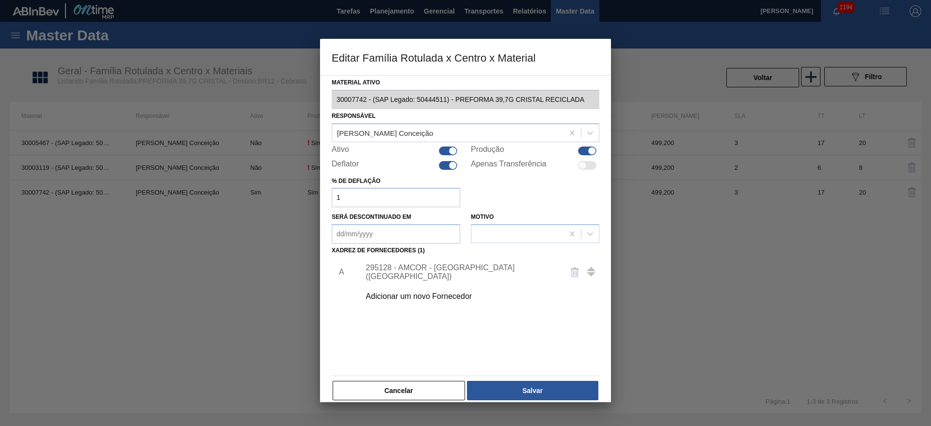
click at [448, 167] on div at bounding box center [448, 165] width 18 height 9
checkbox input "false"
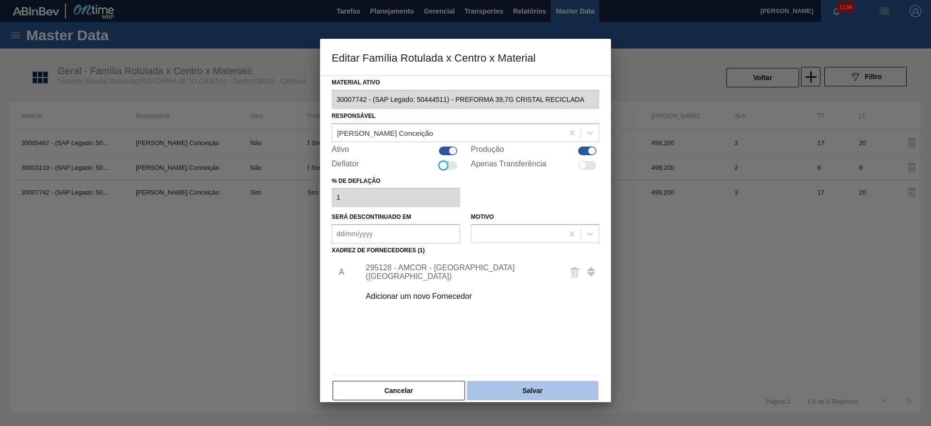
click at [523, 389] on button "Salvar" at bounding box center [532, 390] width 131 height 19
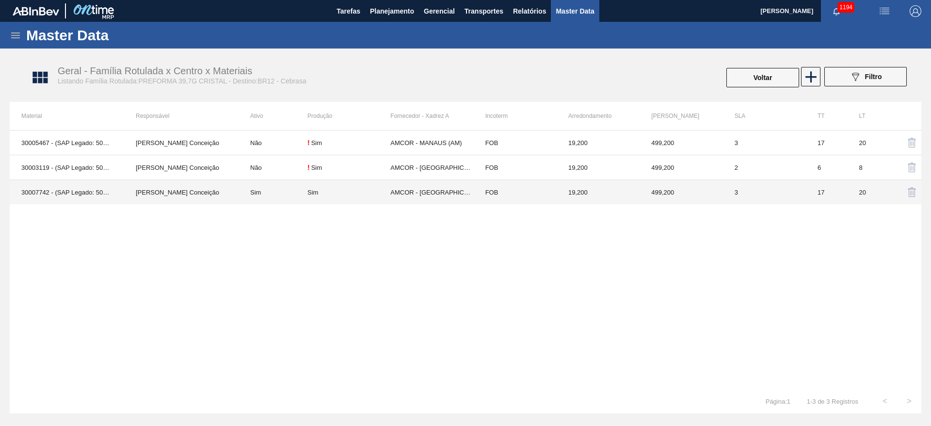
click at [289, 196] on td "Sim" at bounding box center [273, 192] width 69 height 25
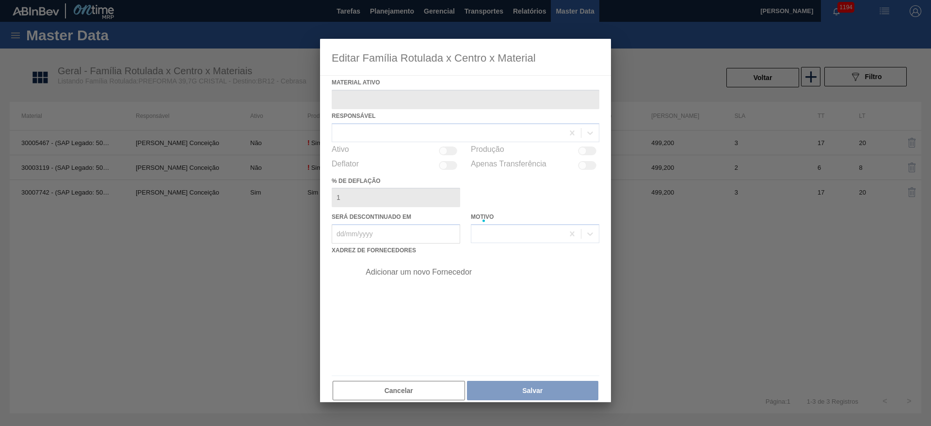
type ativo "30007742 - (SAP Legado: 50444511) - PREFORMA 39,7G CRISTAL RECICLADA"
checkbox input "true"
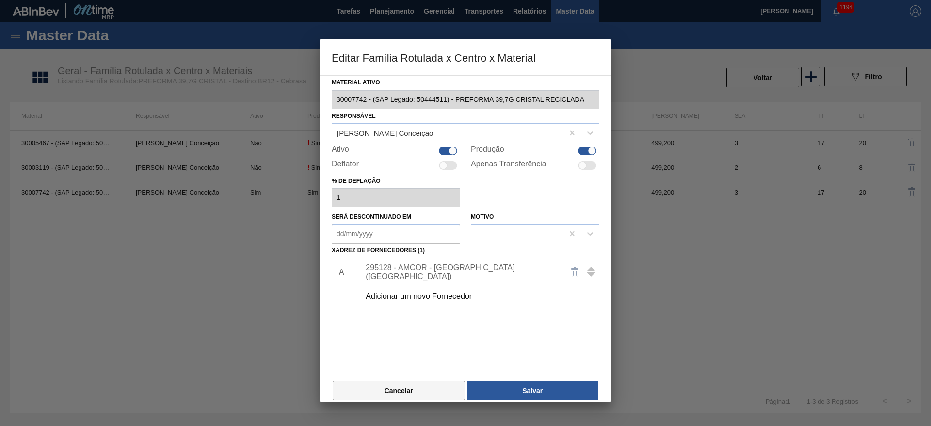
click at [440, 396] on button "Cancelar" at bounding box center [399, 390] width 132 height 19
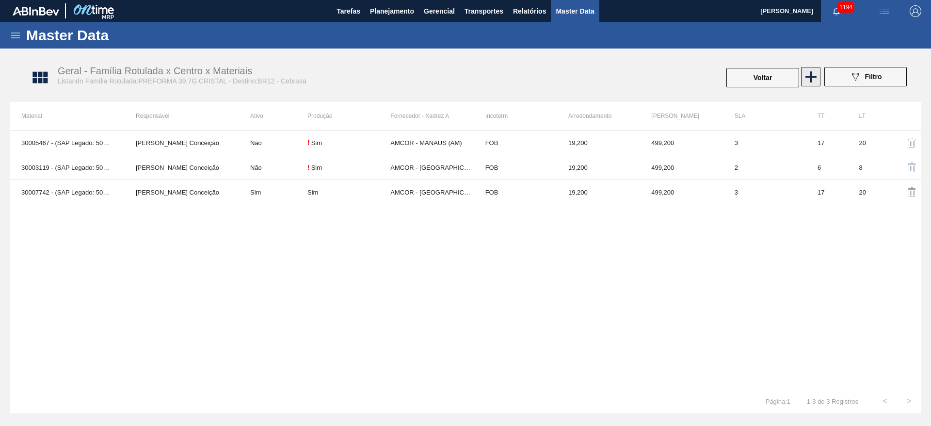
click at [813, 79] on icon at bounding box center [811, 76] width 19 height 19
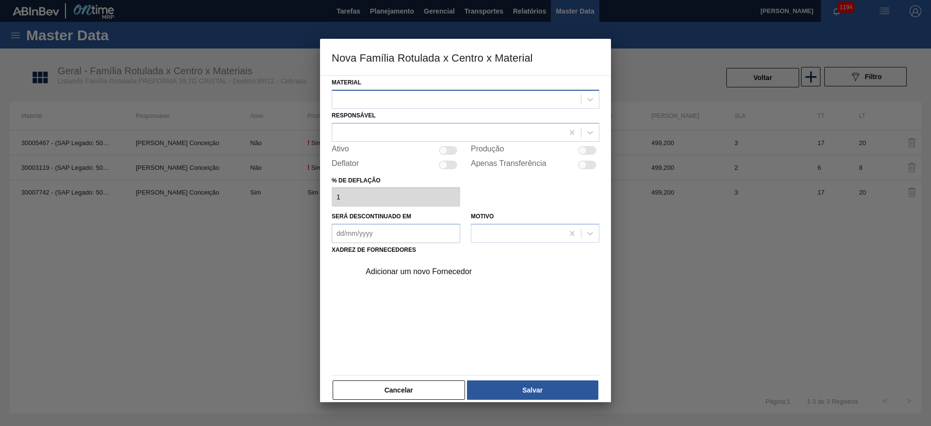
click at [374, 97] on div at bounding box center [456, 99] width 249 height 14
click at [420, 391] on button "Cancelar" at bounding box center [399, 389] width 132 height 19
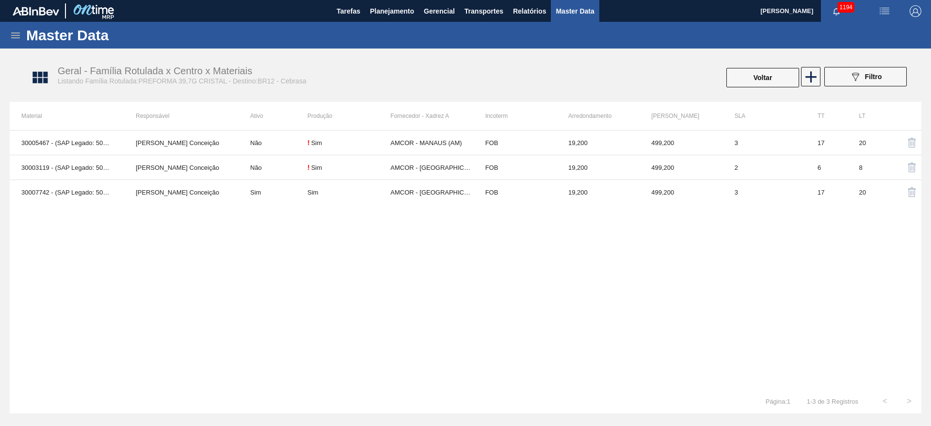
click at [519, 201] on td "FOB" at bounding box center [515, 192] width 83 height 25
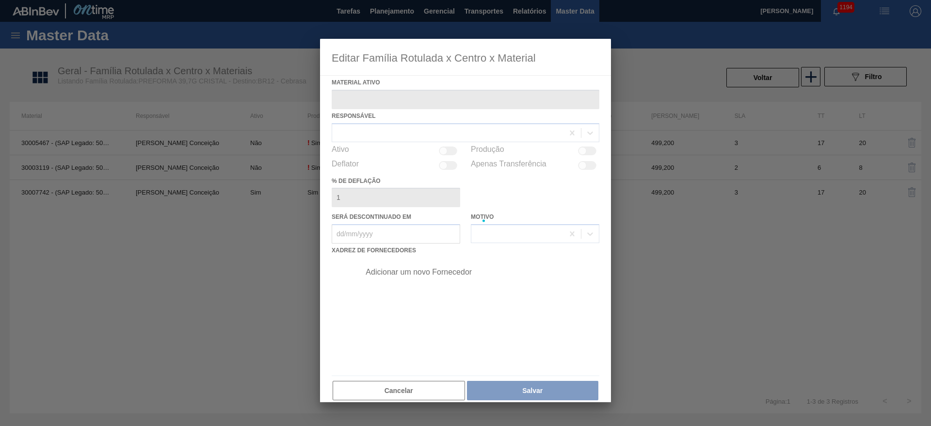
type ativo "30007742 - (SAP Legado: 50444511) - PREFORMA 39,7G CRISTAL RECICLADA"
checkbox input "true"
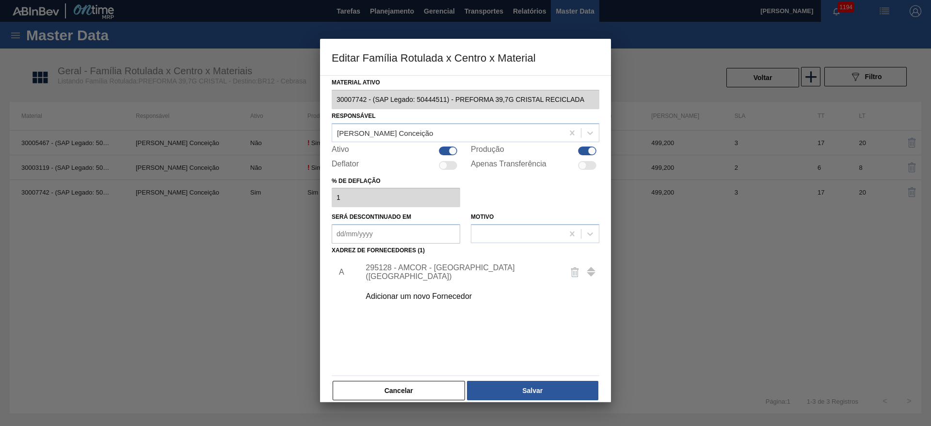
click at [385, 299] on div "Adicionar um novo Fornecedor" at bounding box center [461, 296] width 190 height 9
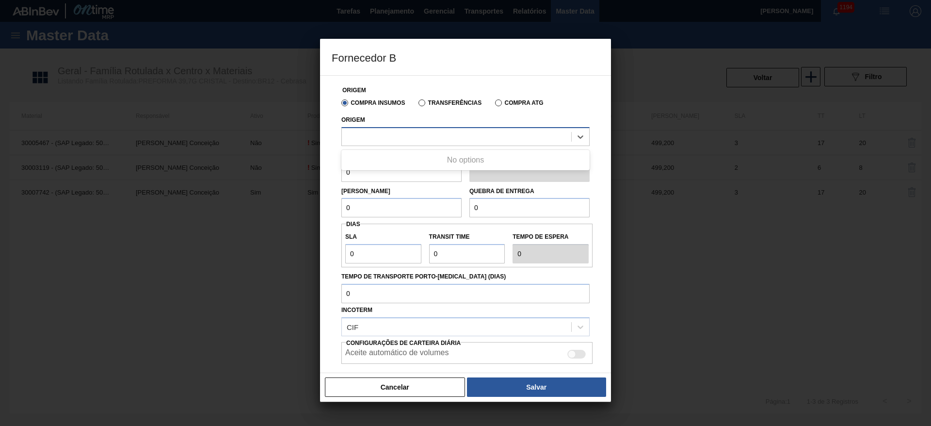
click at [385, 137] on div at bounding box center [456, 136] width 229 height 14
click at [425, 100] on label "Transferências" at bounding box center [449, 102] width 63 height 7
click at [417, 105] on input "Transferências" at bounding box center [417, 105] width 0 height 0
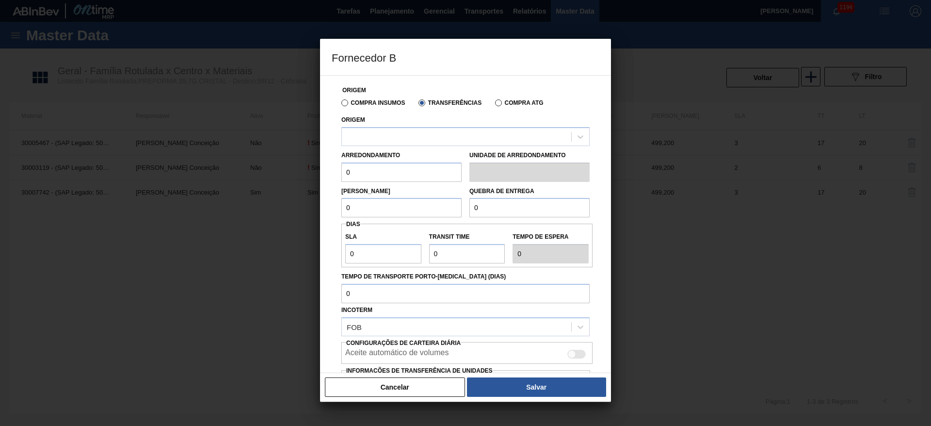
click at [508, 103] on label "Compra ATG" at bounding box center [519, 102] width 48 height 7
click at [494, 105] on input "Compra ATG" at bounding box center [494, 105] width 0 height 0
click at [421, 108] on div "Compra Insumos Transferências Compra ATG" at bounding box center [465, 102] width 256 height 16
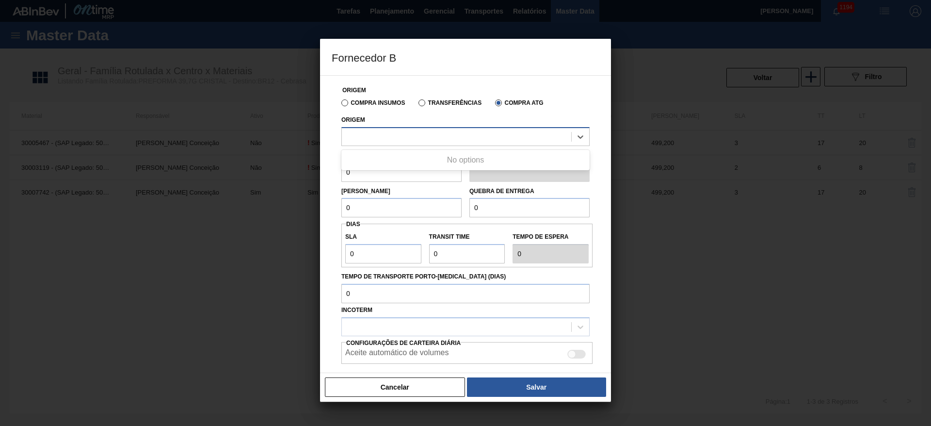
click at [364, 141] on div at bounding box center [456, 136] width 229 height 14
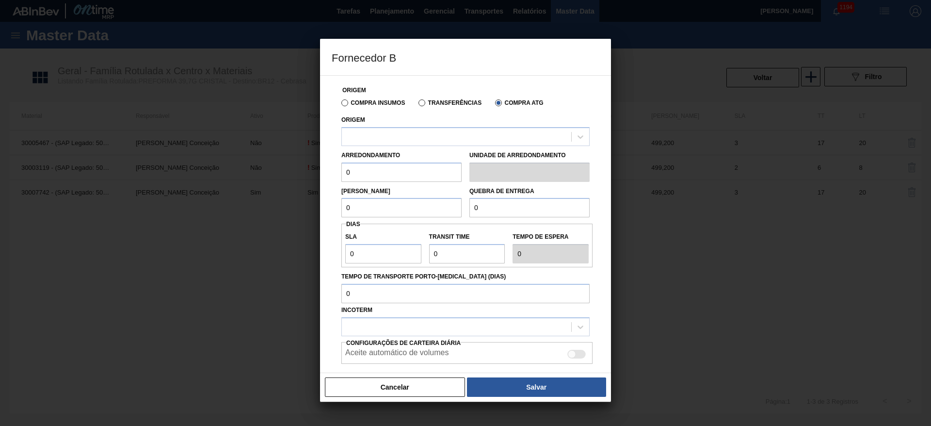
click at [424, 101] on label "Transferências" at bounding box center [449, 102] width 63 height 7
click at [417, 105] on input "Transferências" at bounding box center [417, 105] width 0 height 0
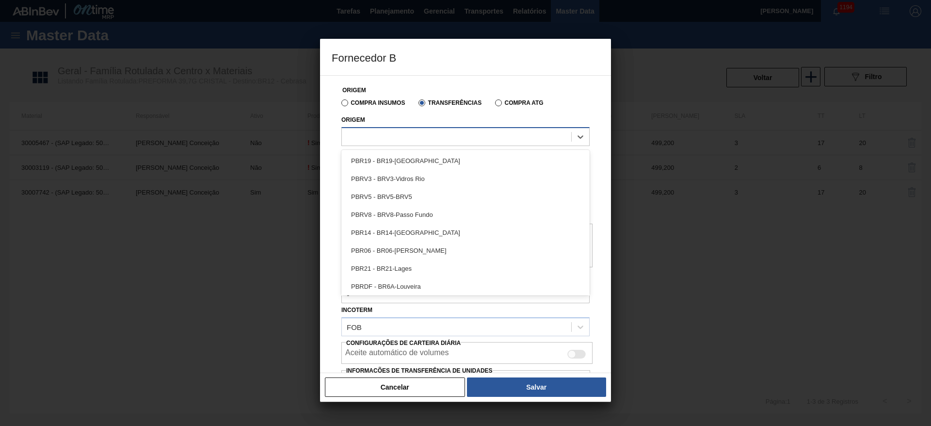
click at [384, 127] on div at bounding box center [465, 136] width 248 height 19
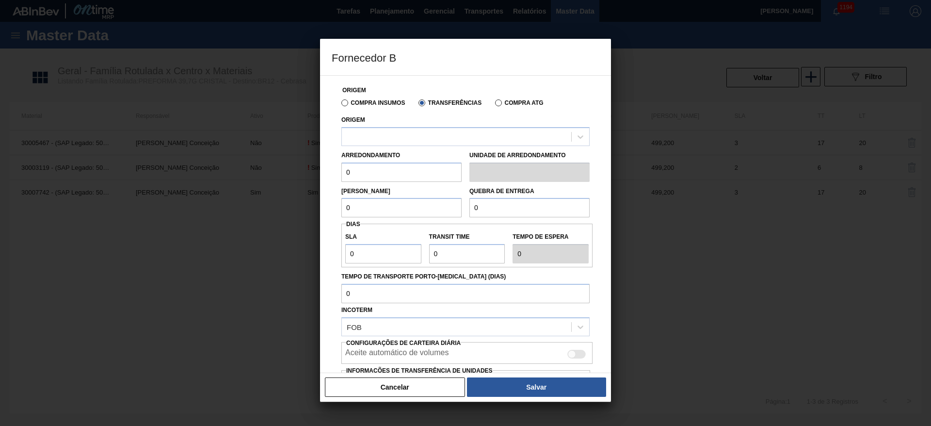
click at [355, 106] on div "Compra Insumos" at bounding box center [370, 102] width 67 height 9
click at [345, 105] on label "Compra Insumos" at bounding box center [373, 102] width 64 height 7
click at [340, 105] on input "Compra Insumos" at bounding box center [340, 105] width 0 height 0
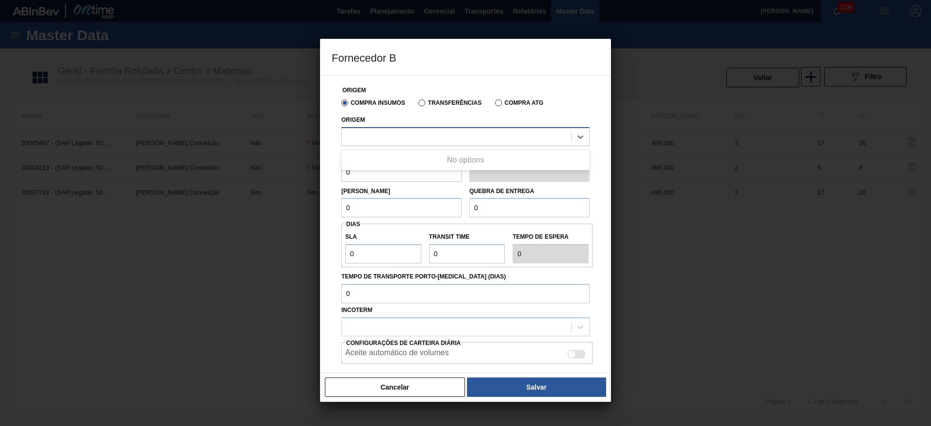
click at [359, 138] on div at bounding box center [456, 136] width 229 height 14
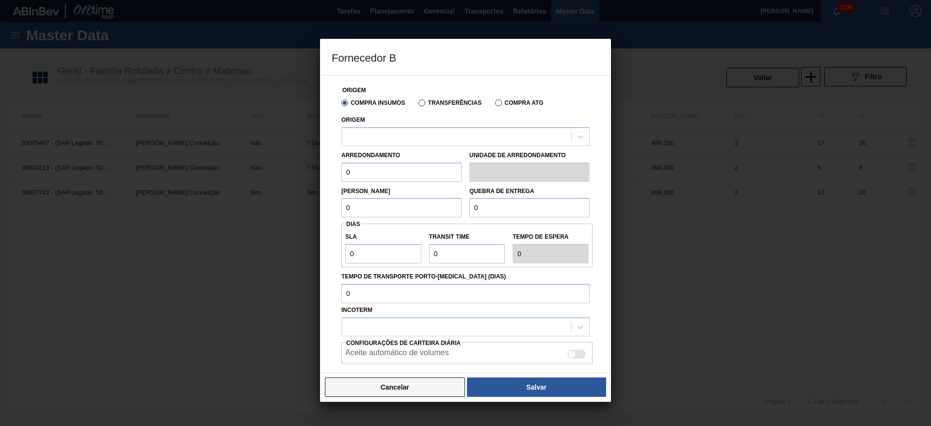
click at [423, 385] on button "Cancelar" at bounding box center [395, 386] width 140 height 19
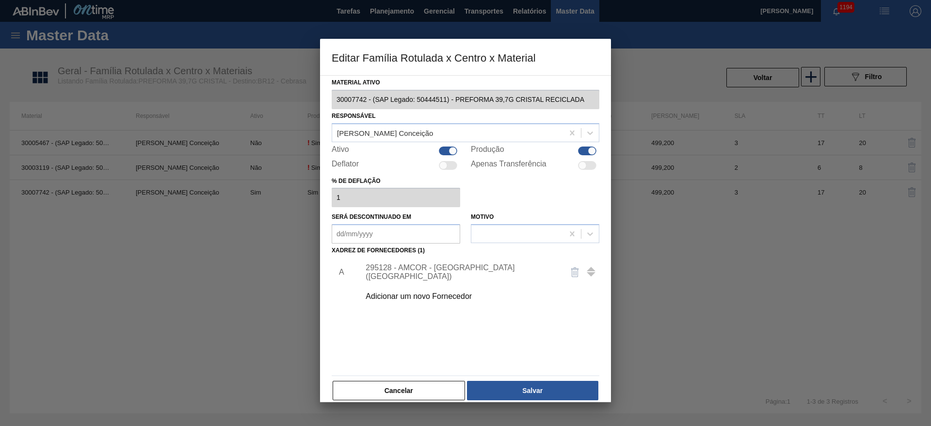
click at [400, 391] on button "Cancelar" at bounding box center [399, 390] width 132 height 19
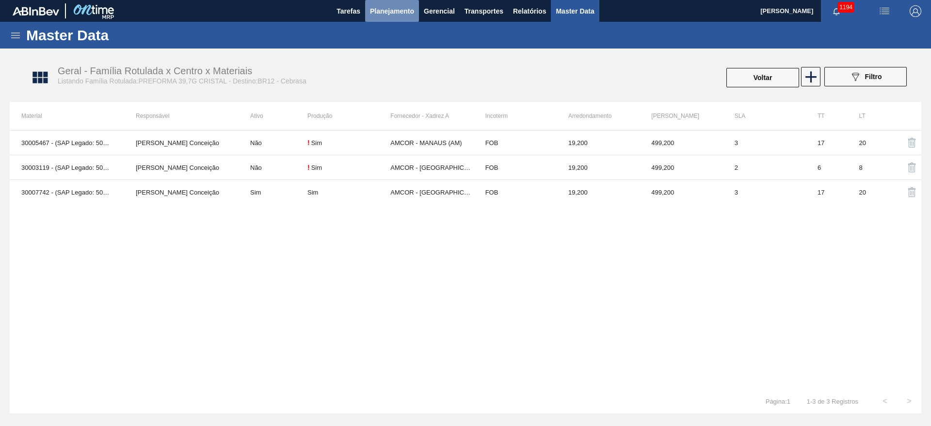
click at [400, 6] on span "Planejamento" at bounding box center [392, 11] width 44 height 12
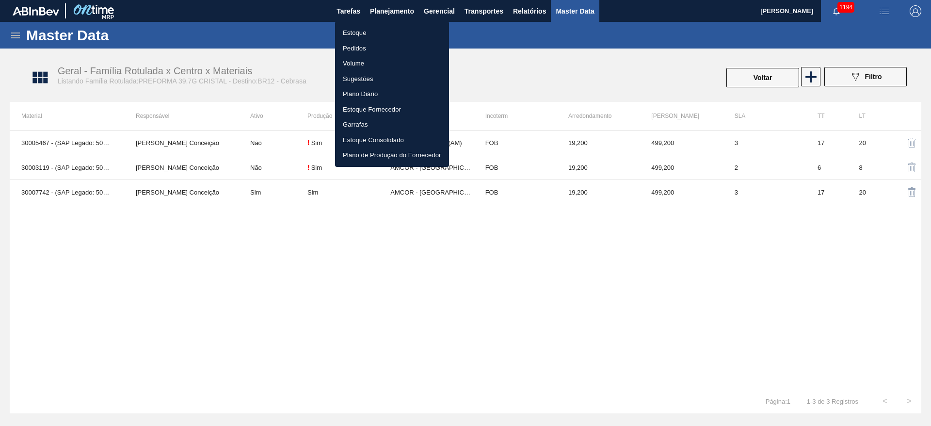
click at [362, 30] on li "Estoque" at bounding box center [392, 33] width 114 height 16
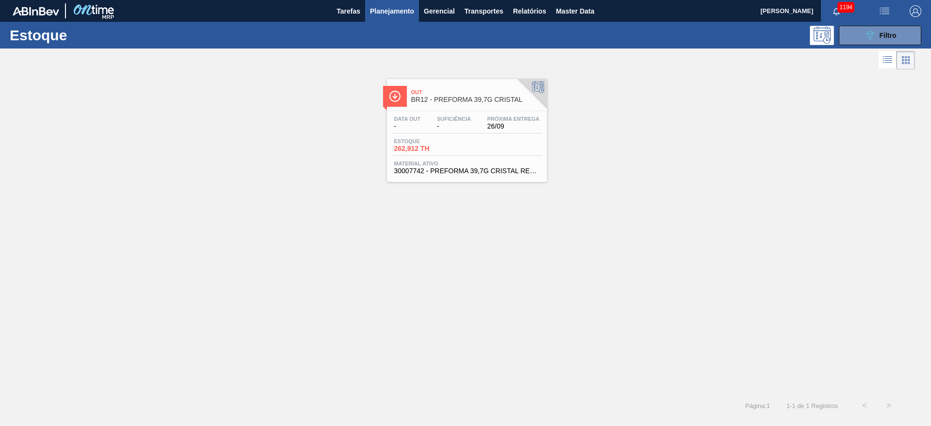
click at [882, 12] on img "button" at bounding box center [885, 11] width 12 height 12
click at [863, 54] on li "Upload de Volumes" at bounding box center [878, 51] width 89 height 17
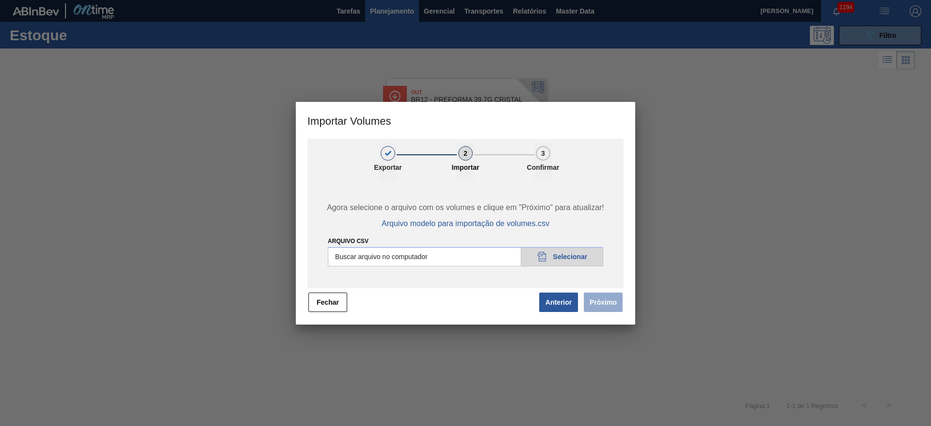
click at [577, 254] on input "Arquivo csv" at bounding box center [465, 256] width 275 height 19
type input "C:\fakepath\29.09.2025v1.csv"
click at [602, 301] on button "Próximo" at bounding box center [603, 301] width 39 height 19
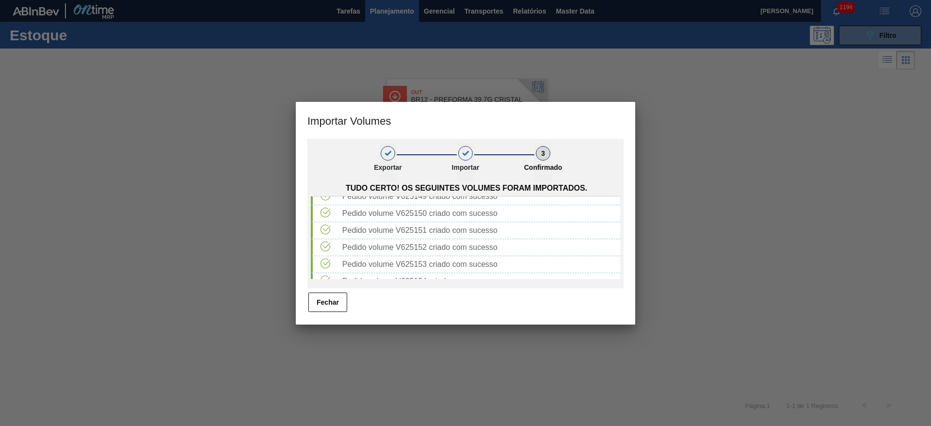
scroll to position [1547, 0]
click at [335, 303] on button "Fechar" at bounding box center [327, 301] width 39 height 19
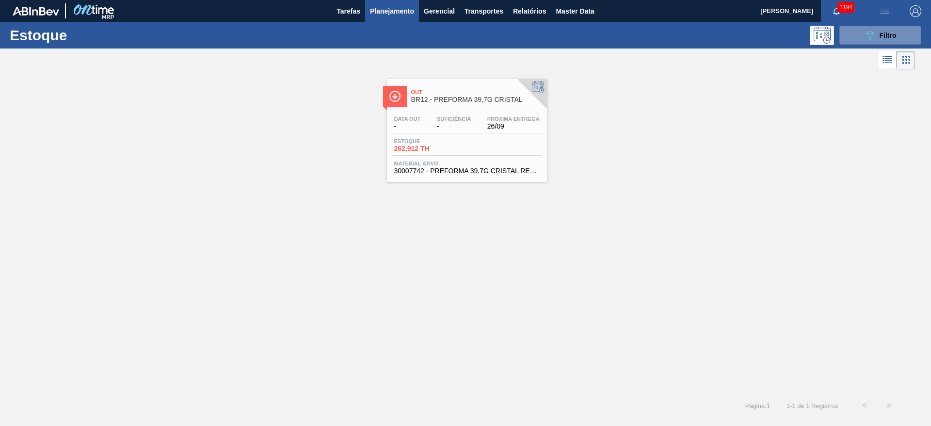
click at [884, 11] on img "button" at bounding box center [885, 11] width 12 height 12
click at [869, 52] on li "Upload de Volumes" at bounding box center [878, 51] width 89 height 17
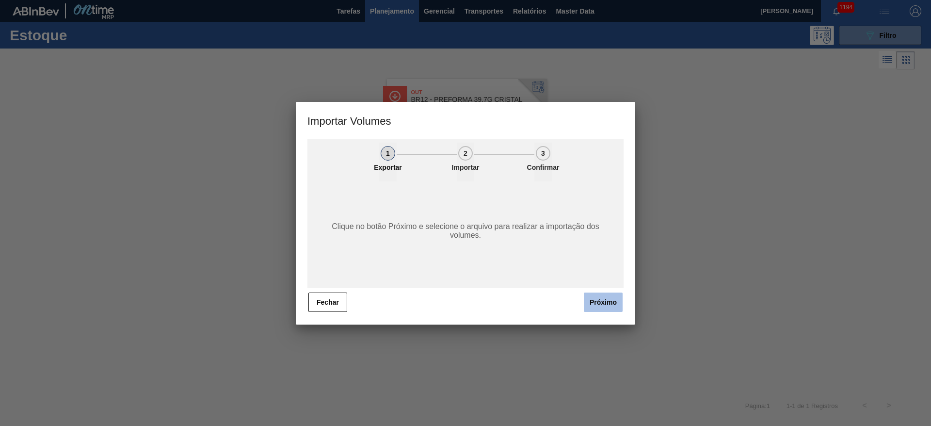
click at [600, 305] on button "Próximo" at bounding box center [603, 301] width 39 height 19
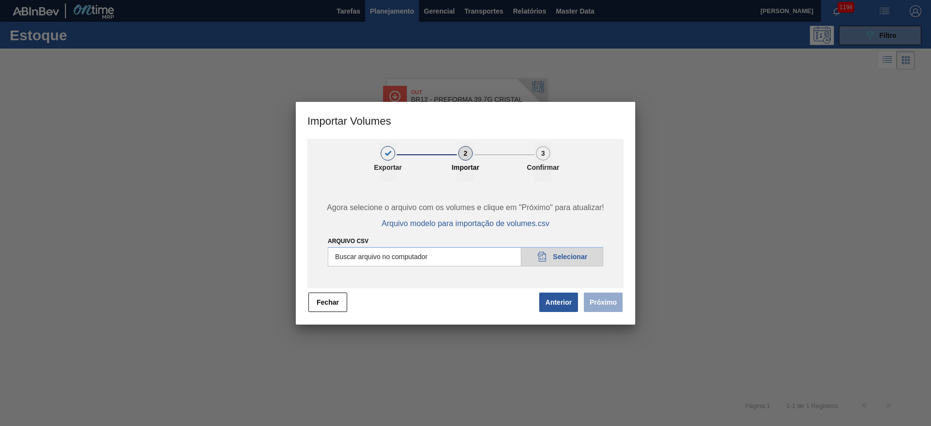
click at [608, 299] on span "Próximo" at bounding box center [601, 301] width 45 height 21
click at [611, 305] on span "Próximo" at bounding box center [601, 301] width 45 height 21
click at [551, 301] on button "Anterior" at bounding box center [558, 301] width 39 height 19
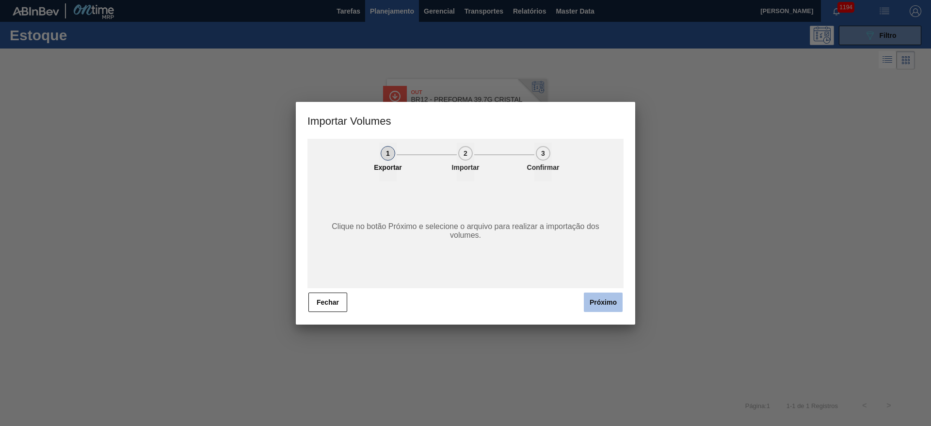
click at [603, 306] on button "Próximo" at bounding box center [603, 301] width 39 height 19
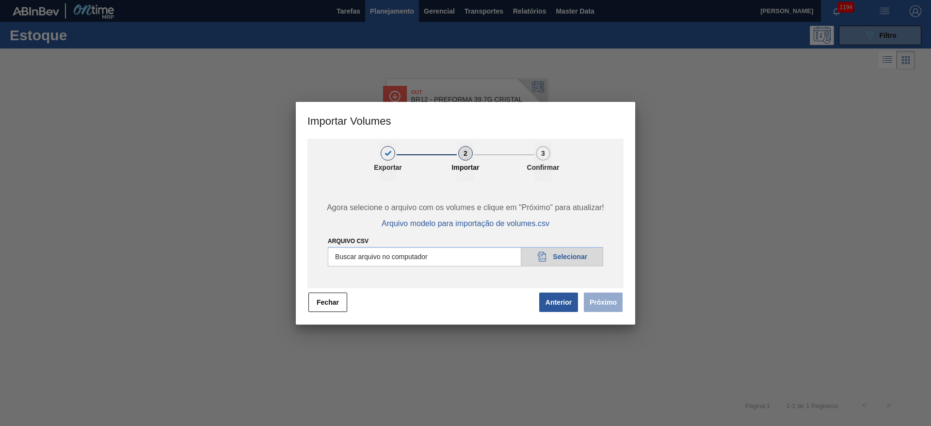
click at [569, 256] on input "Arquivo csv" at bounding box center [465, 256] width 275 height 19
type input "C:\fakepath\29.09.2025v2.csv"
click at [611, 303] on button "Próximo" at bounding box center [603, 301] width 39 height 19
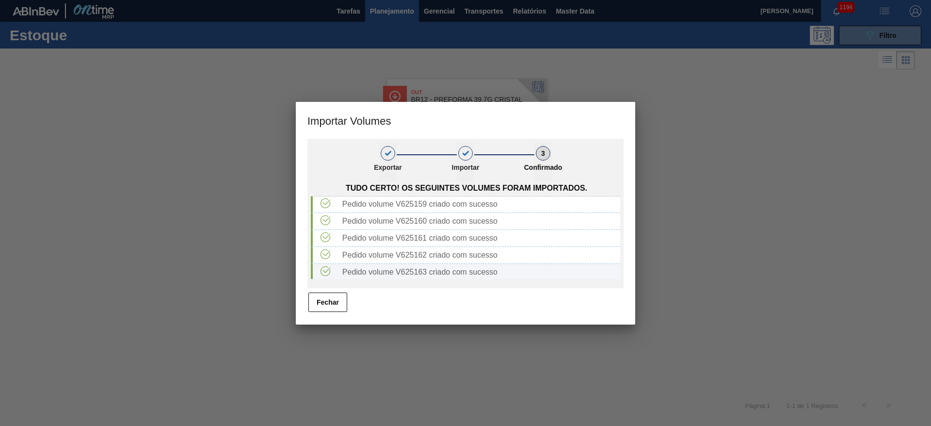
scroll to position [53, 0]
click at [326, 306] on button "Fechar" at bounding box center [327, 301] width 39 height 19
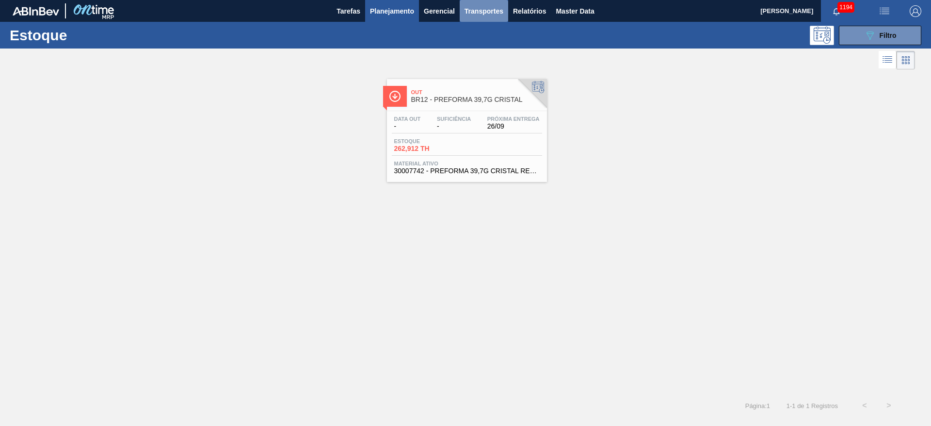
click at [479, 14] on span "Transportes" at bounding box center [484, 11] width 39 height 12
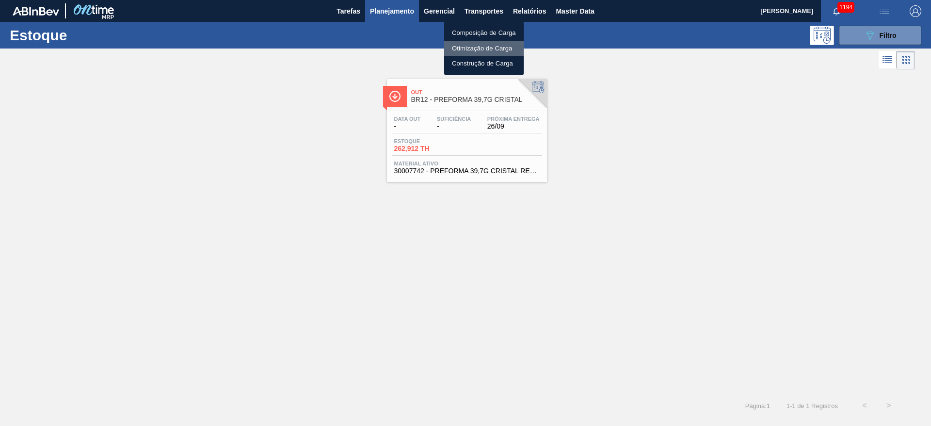
click at [464, 48] on li "Otimização de Carga" at bounding box center [484, 49] width 80 height 16
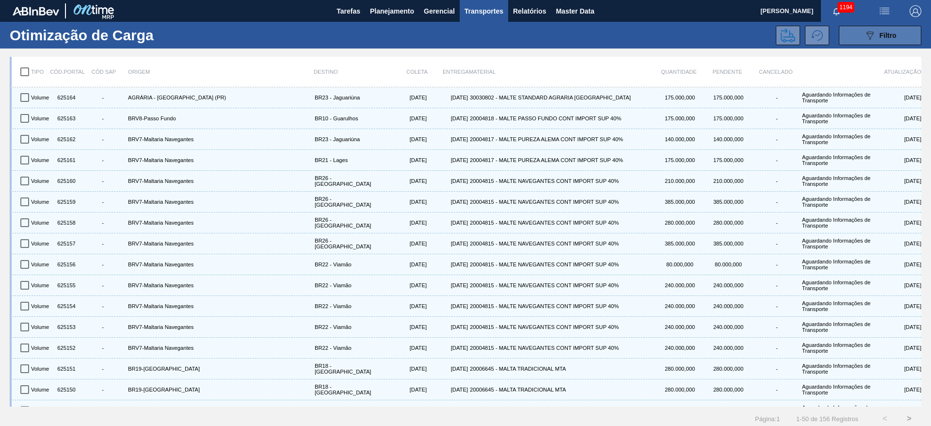
drag, startPoint x: 878, startPoint y: 31, endPoint x: 873, endPoint y: 37, distance: 7.9
click at [880, 32] on span "Filtro" at bounding box center [888, 36] width 17 height 8
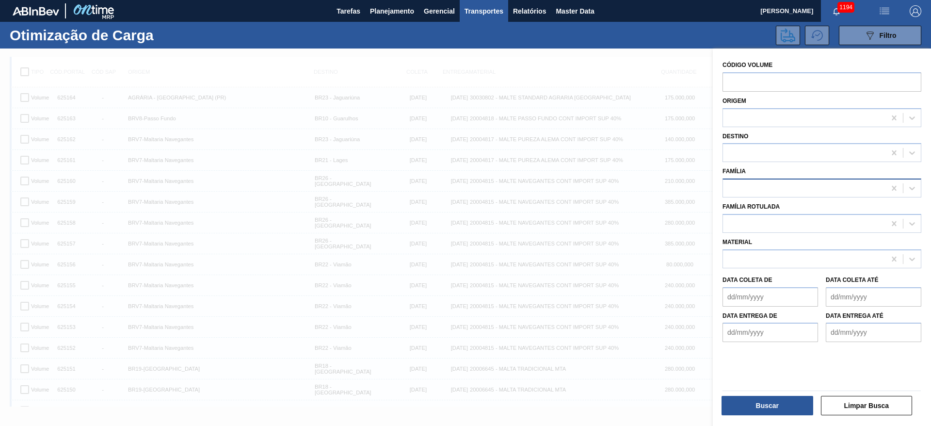
click at [740, 187] on div at bounding box center [804, 188] width 162 height 14
type input "malte"
click at [926, 7] on button "button" at bounding box center [915, 11] width 31 height 22
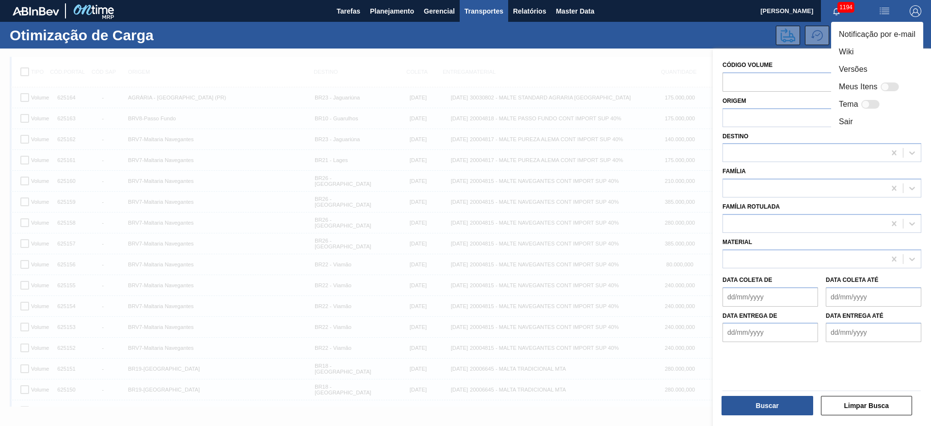
click at [747, 172] on div at bounding box center [465, 213] width 931 height 426
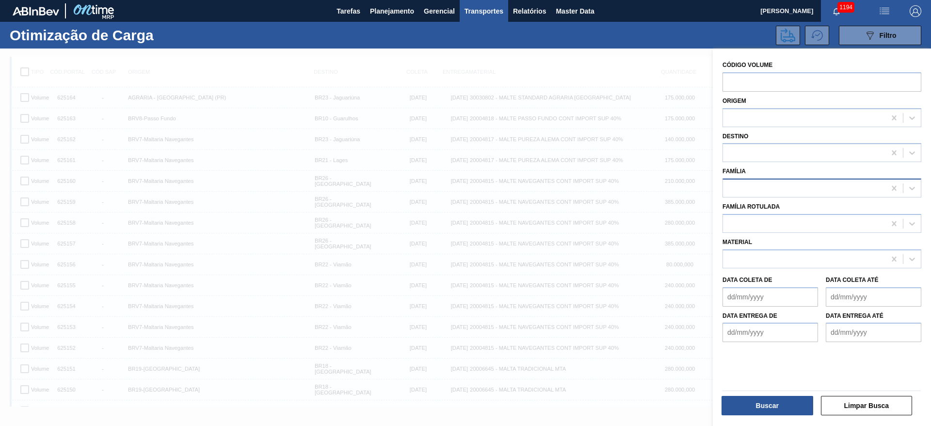
click at [741, 193] on div at bounding box center [804, 188] width 162 height 14
type input "malte"
click at [865, 408] on button "Limpar Busca" at bounding box center [867, 405] width 92 height 19
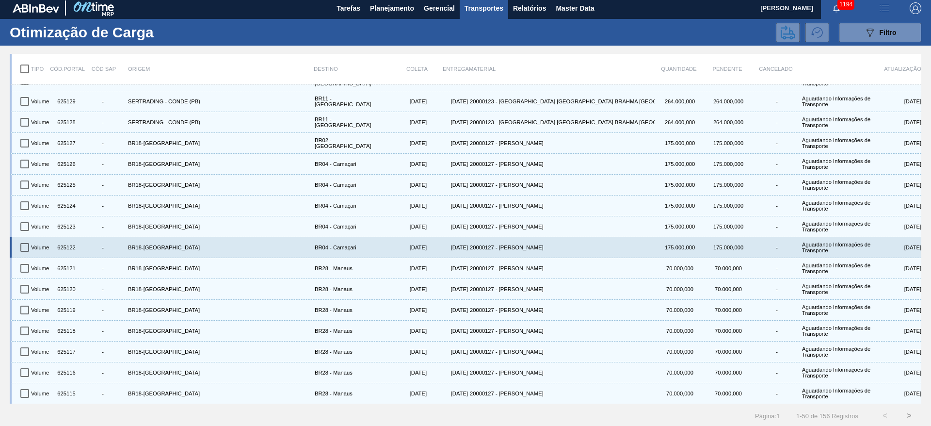
scroll to position [5, 0]
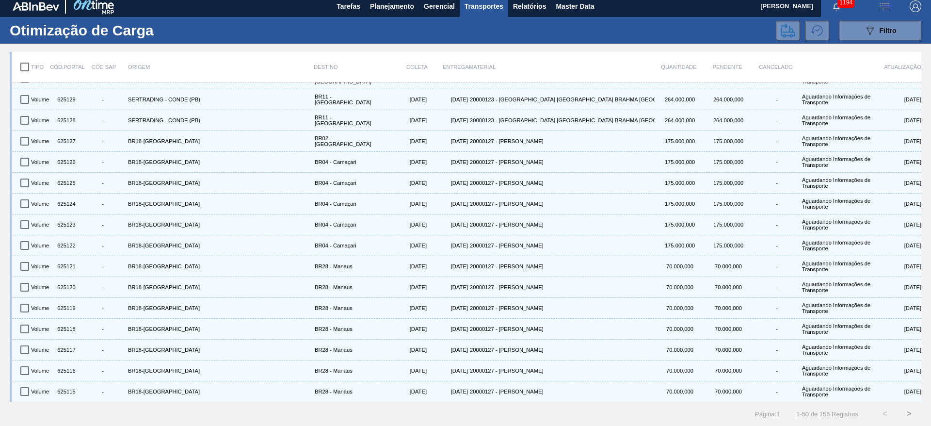
click at [23, 66] on input "checkbox" at bounding box center [25, 67] width 20 height 20
checkbox input "true"
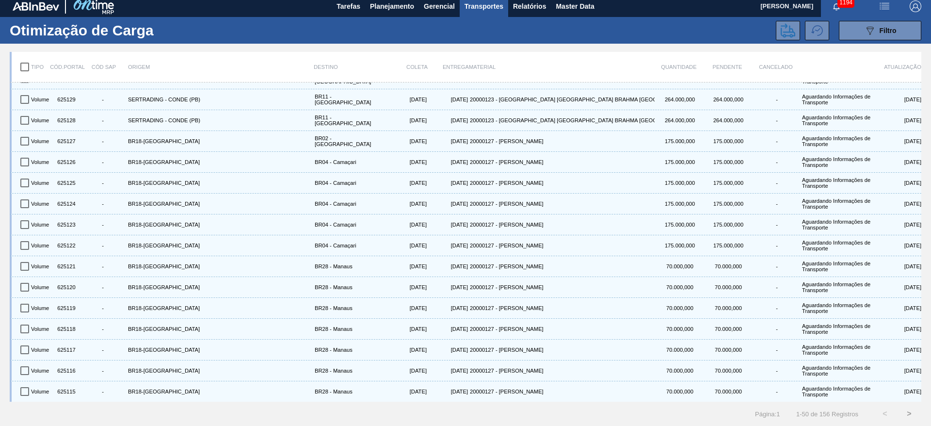
checkbox input "true"
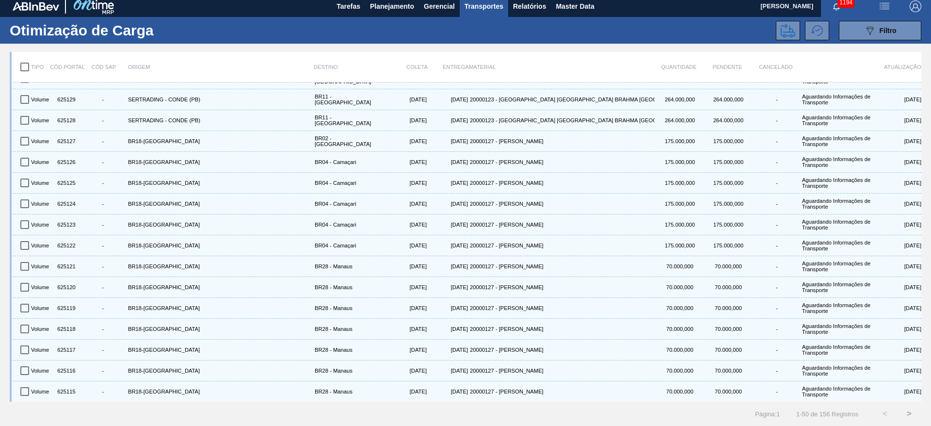
checkbox input "true"
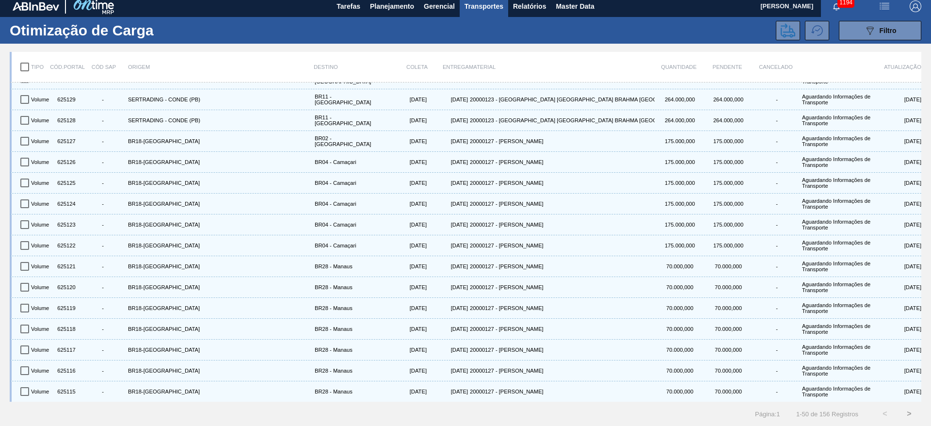
checkbox input "true"
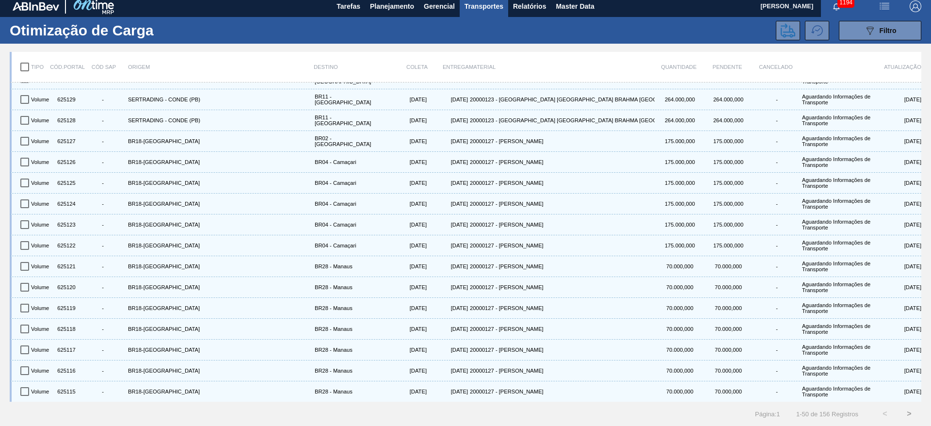
checkbox input "true"
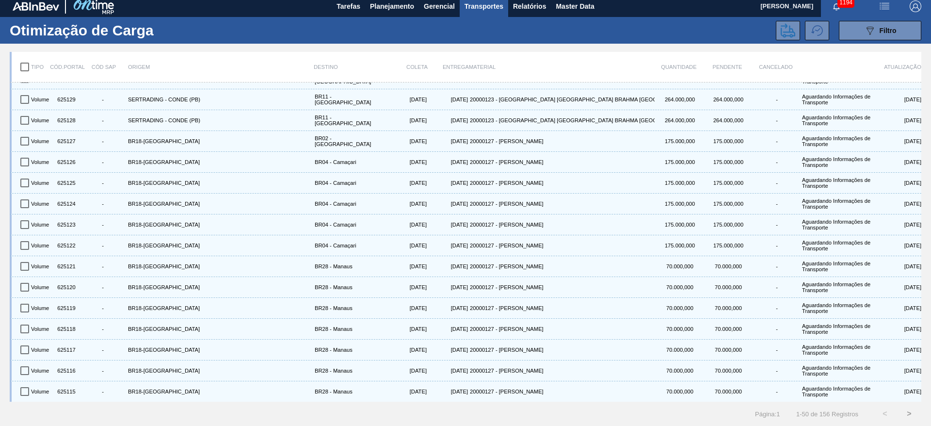
checkbox input "true"
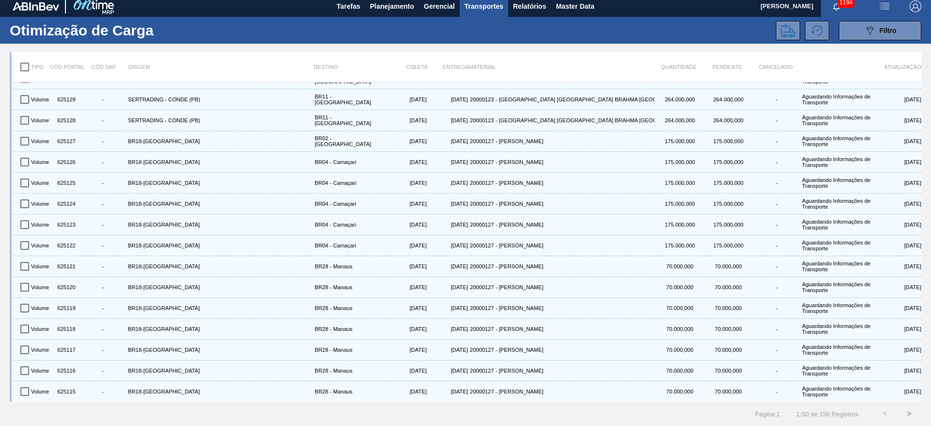
checkbox input "true"
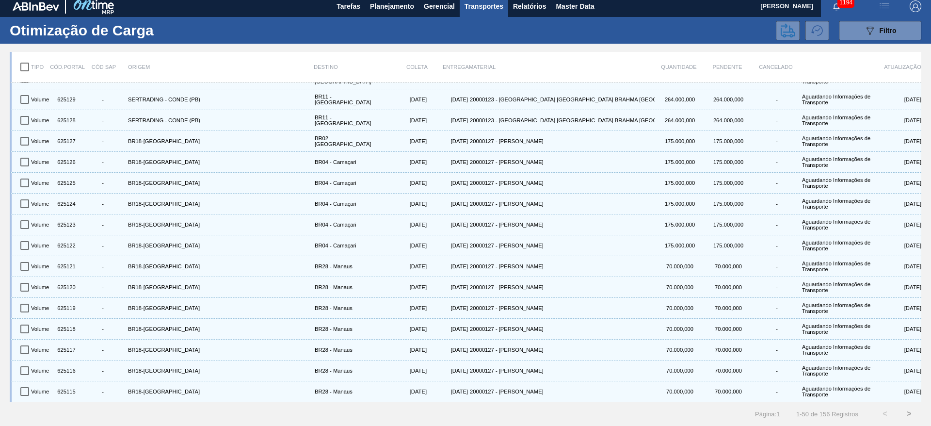
checkbox input "true"
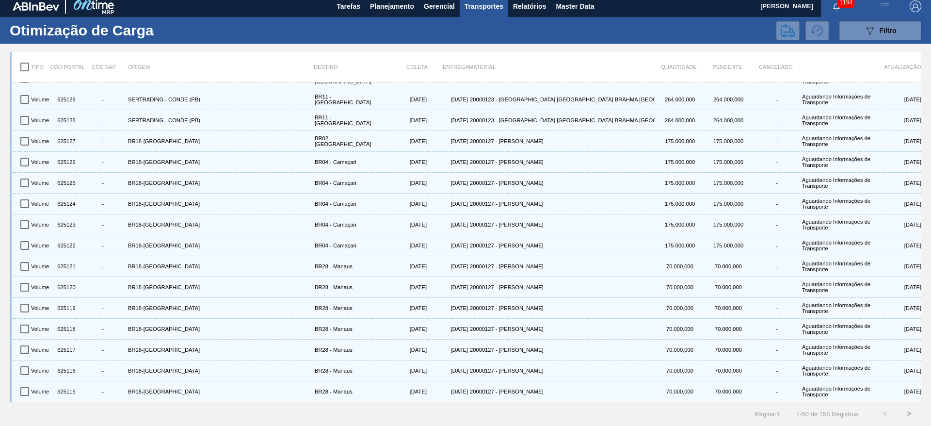
checkbox input "true"
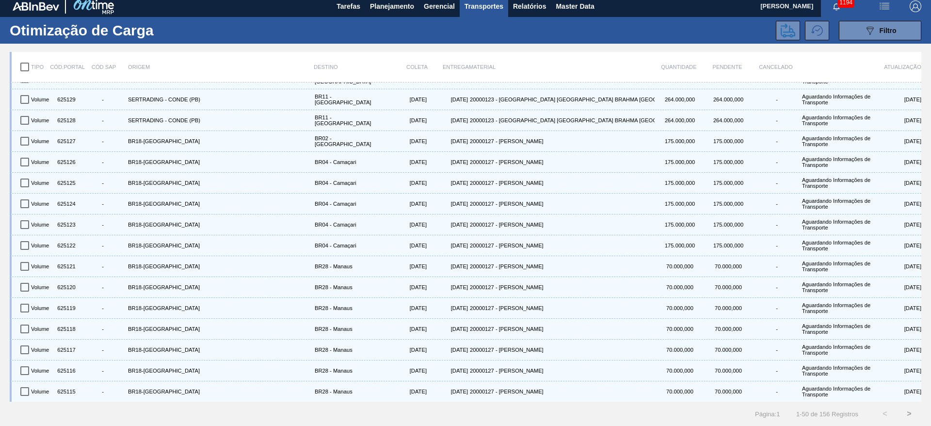
checkbox input "true"
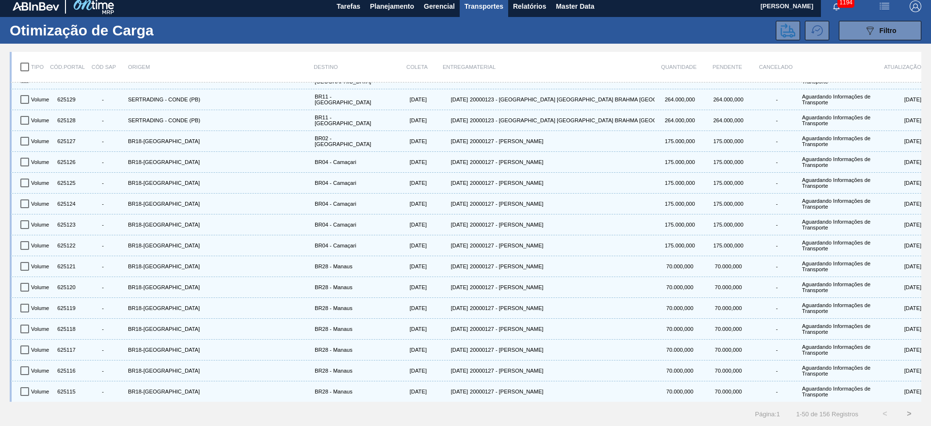
checkbox input "true"
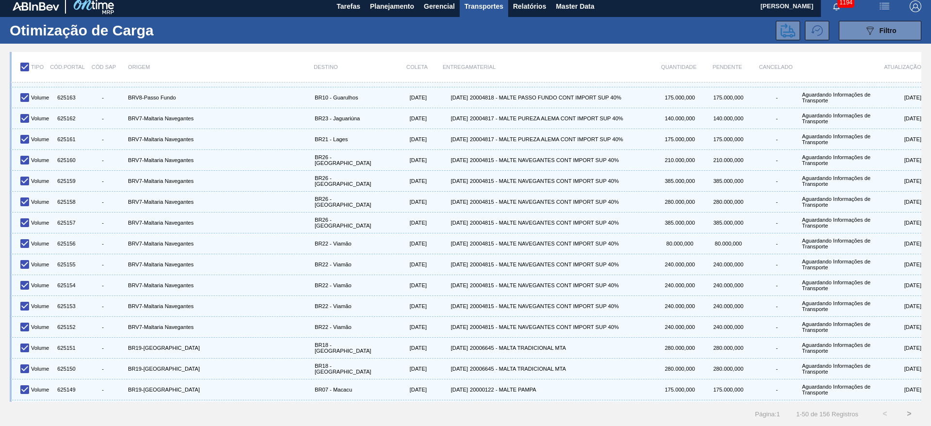
scroll to position [0, 0]
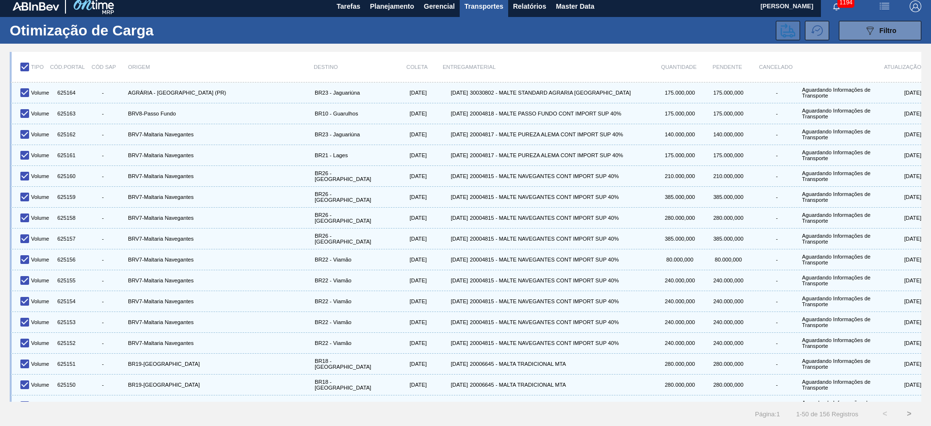
click at [785, 28] on icon at bounding box center [788, 30] width 15 height 15
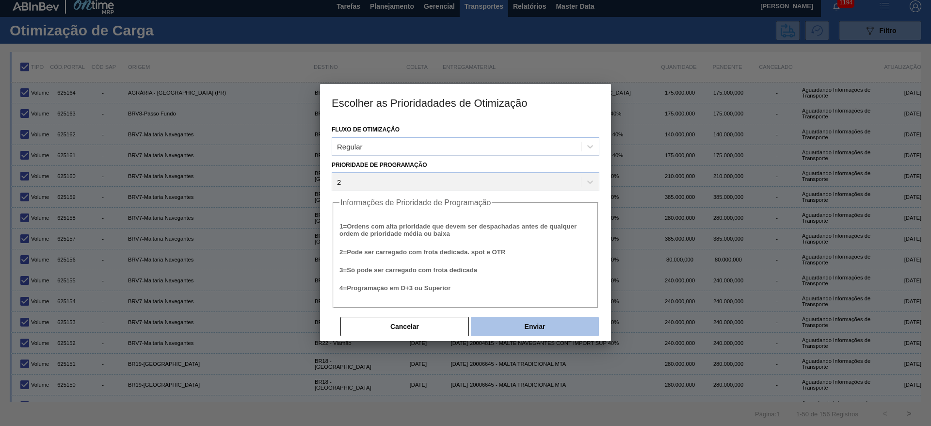
click at [529, 321] on button "Enviar" at bounding box center [535, 326] width 128 height 19
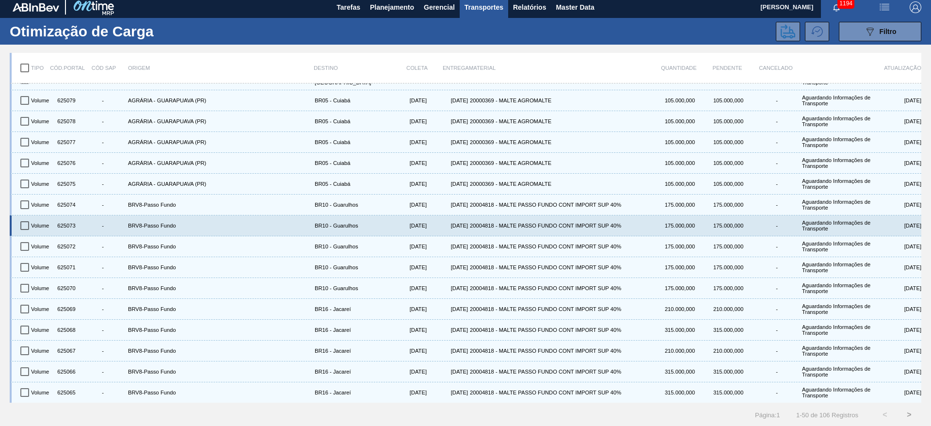
scroll to position [5, 0]
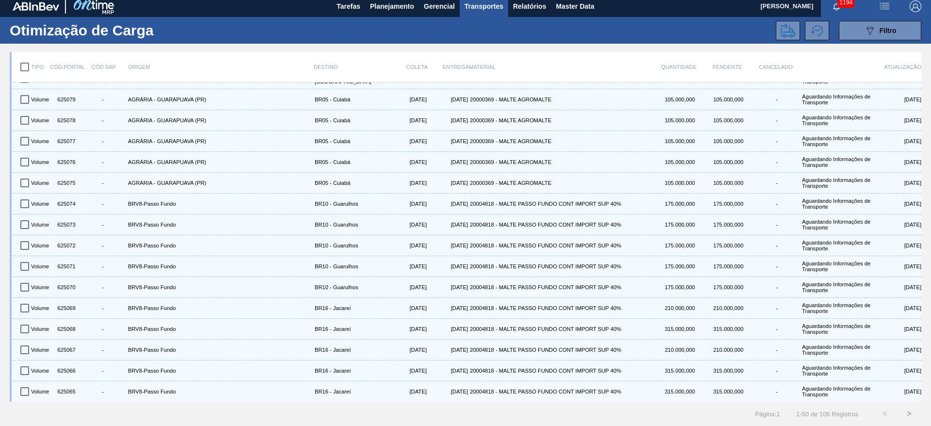
click at [28, 64] on input "checkbox" at bounding box center [25, 67] width 20 height 20
checkbox input "true"
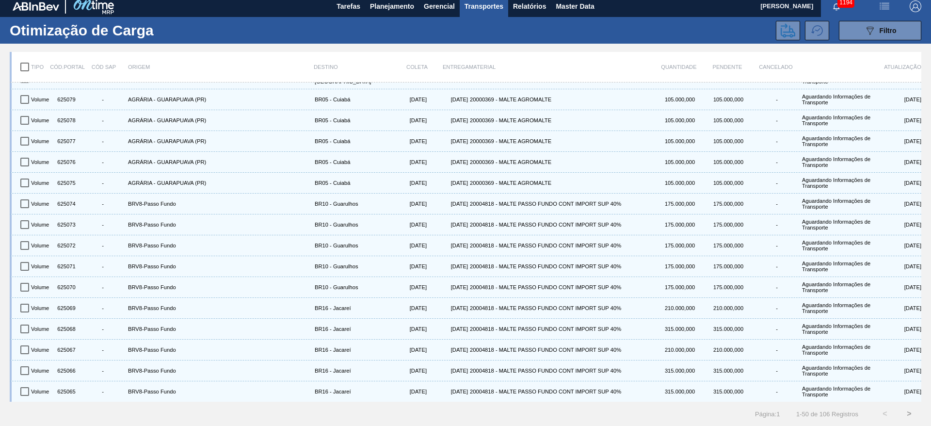
checkbox input "true"
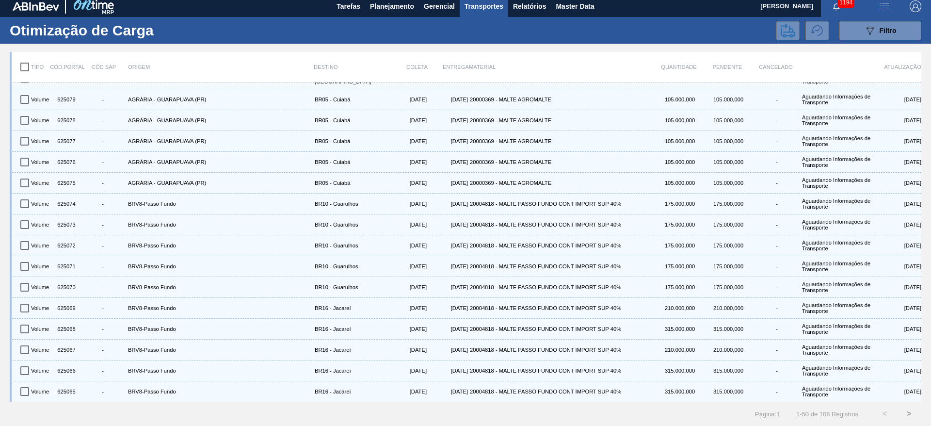
checkbox input "true"
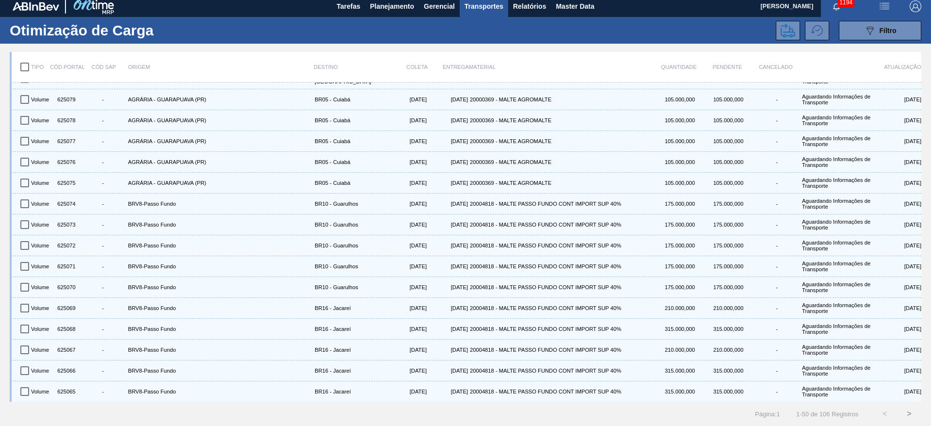
checkbox input "true"
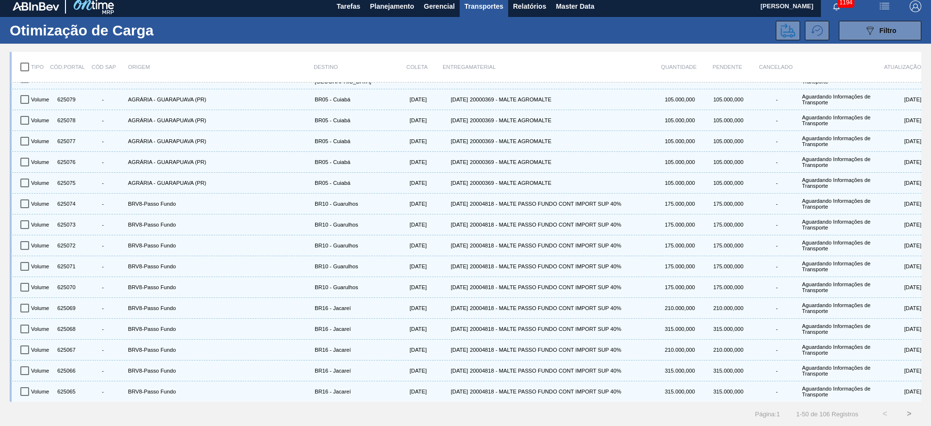
checkbox input "true"
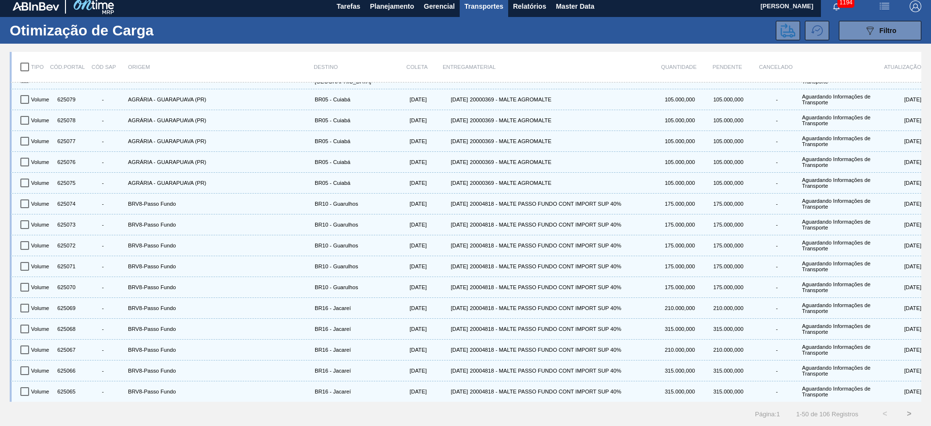
checkbox input "true"
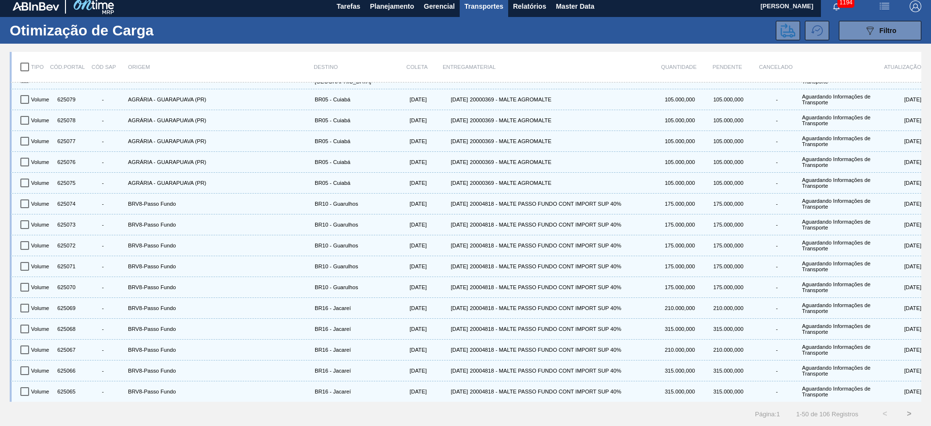
checkbox input "true"
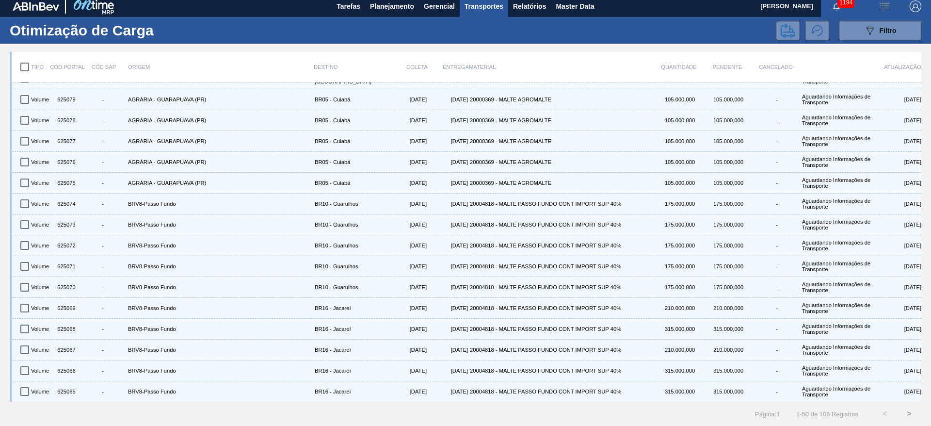
checkbox input "true"
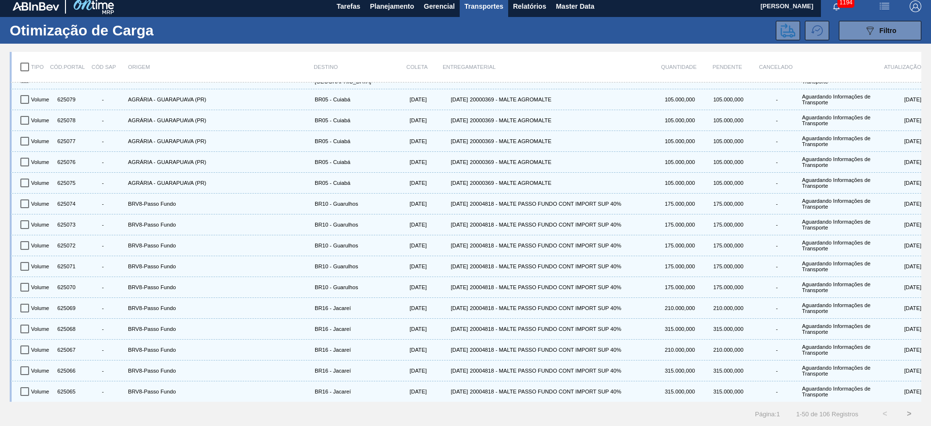
checkbox input "true"
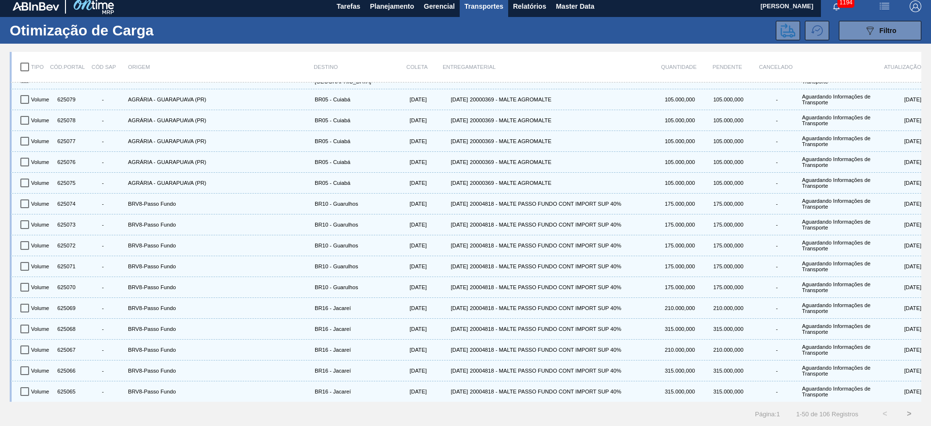
checkbox input "true"
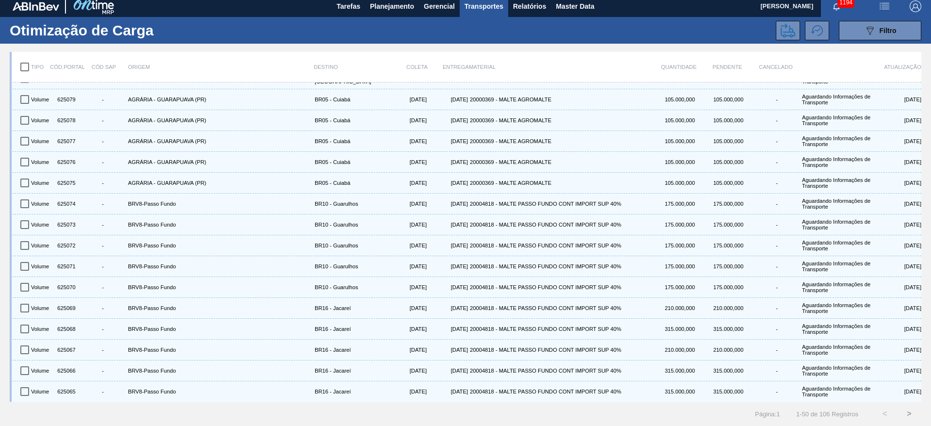
checkbox input "true"
click at [782, 31] on icon at bounding box center [788, 30] width 15 height 15
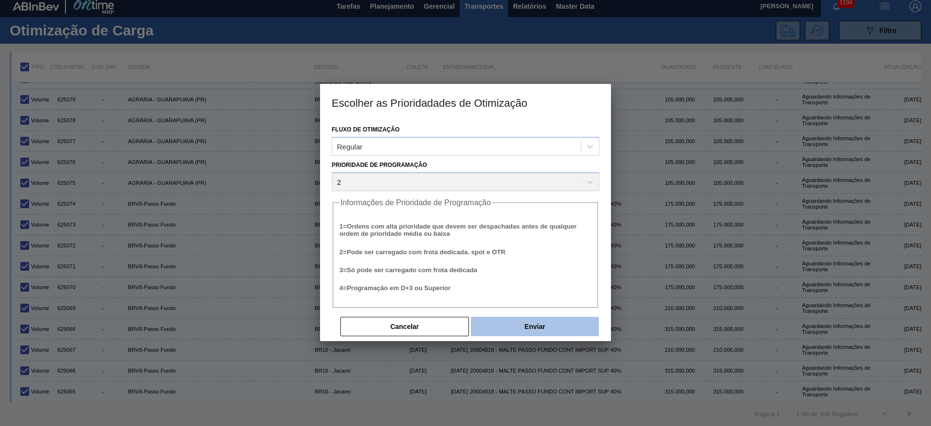
click at [569, 322] on button "Enviar" at bounding box center [535, 326] width 128 height 19
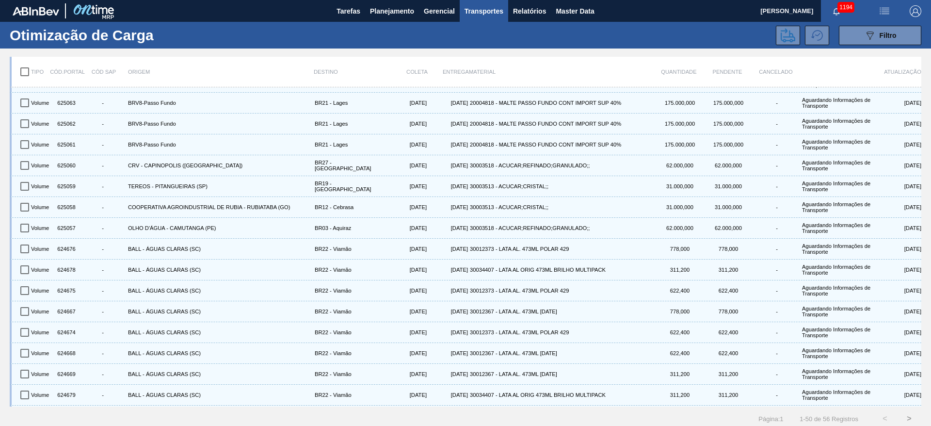
scroll to position [0, 0]
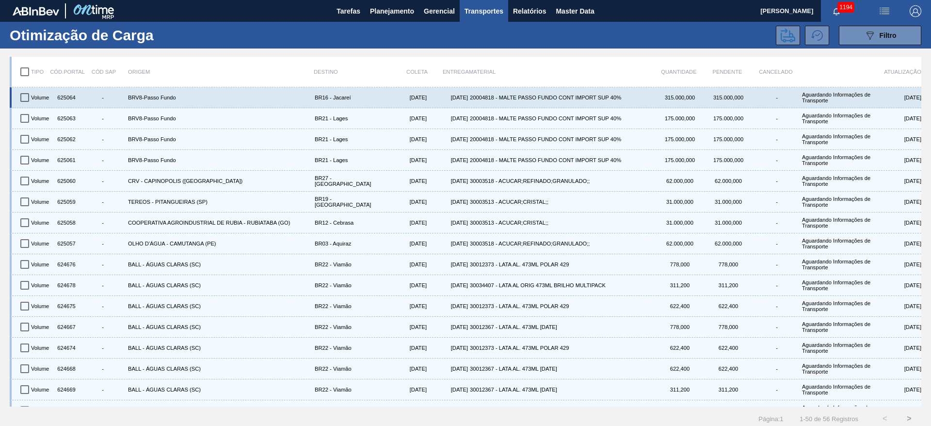
drag, startPoint x: 23, startPoint y: 94, endPoint x: 19, endPoint y: 102, distance: 8.9
click at [23, 94] on input "checkbox" at bounding box center [25, 97] width 20 height 20
checkbox input "true"
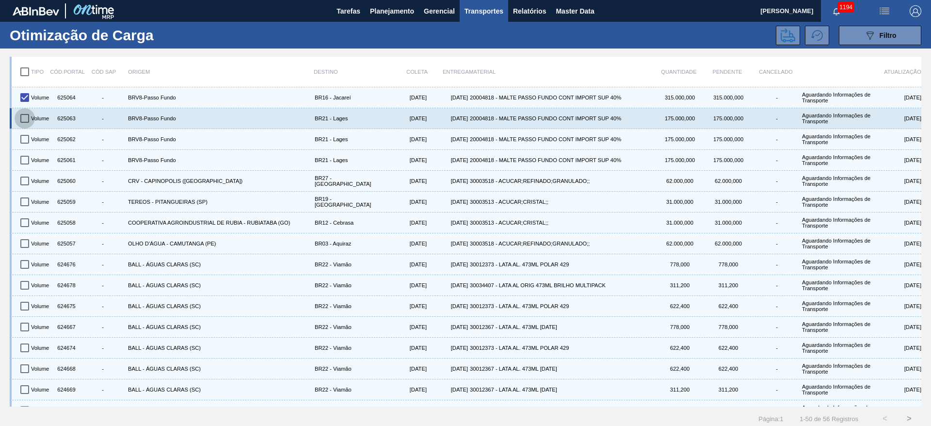
click at [23, 115] on input "checkbox" at bounding box center [25, 118] width 20 height 20
checkbox input "true"
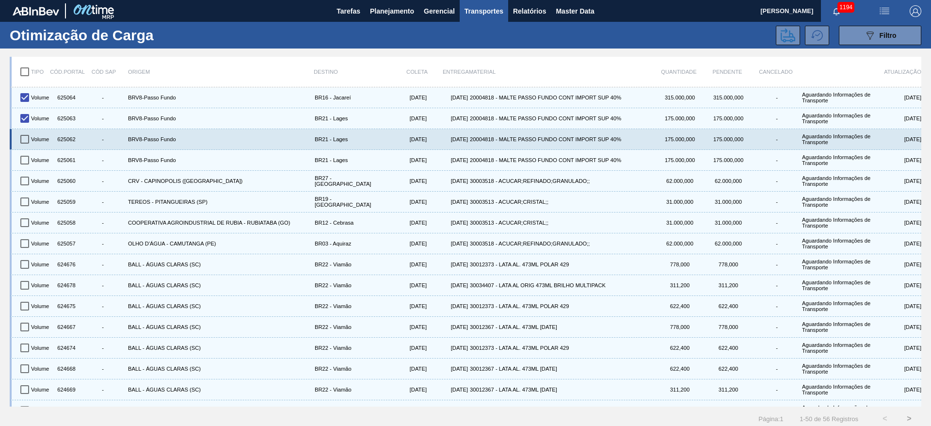
click at [24, 143] on input "checkbox" at bounding box center [25, 139] width 20 height 20
checkbox input "true"
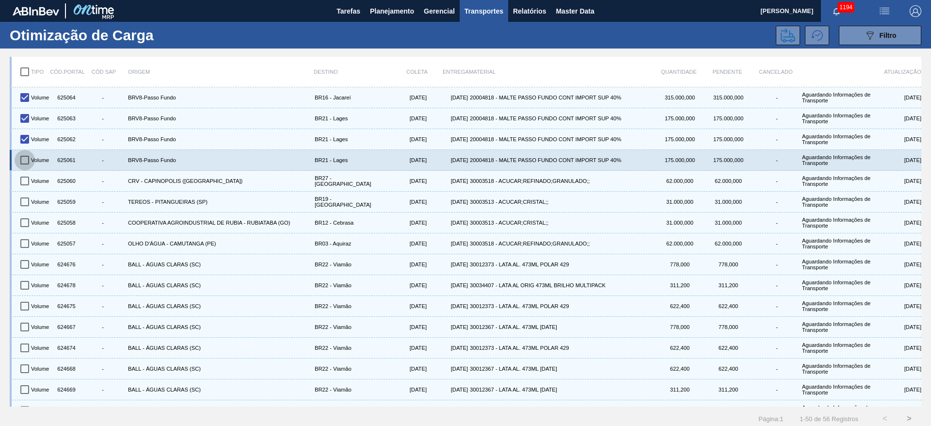
click at [25, 159] on input "checkbox" at bounding box center [25, 160] width 20 height 20
checkbox input "true"
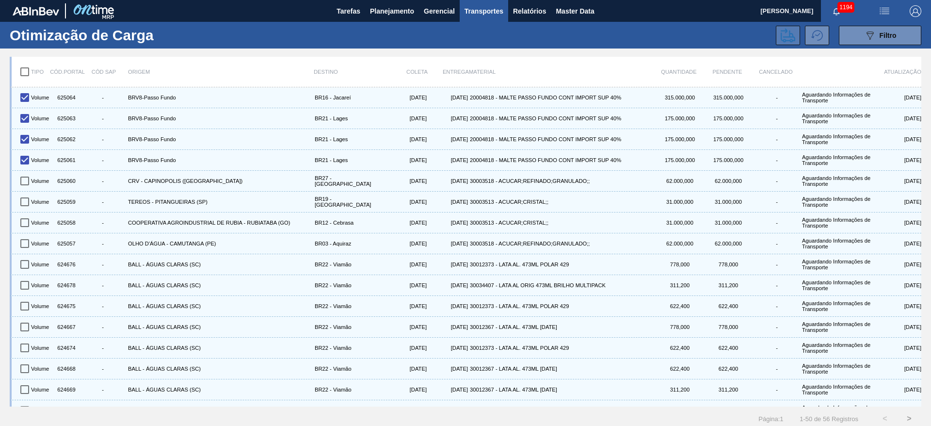
click at [793, 37] on icon at bounding box center [788, 35] width 15 height 14
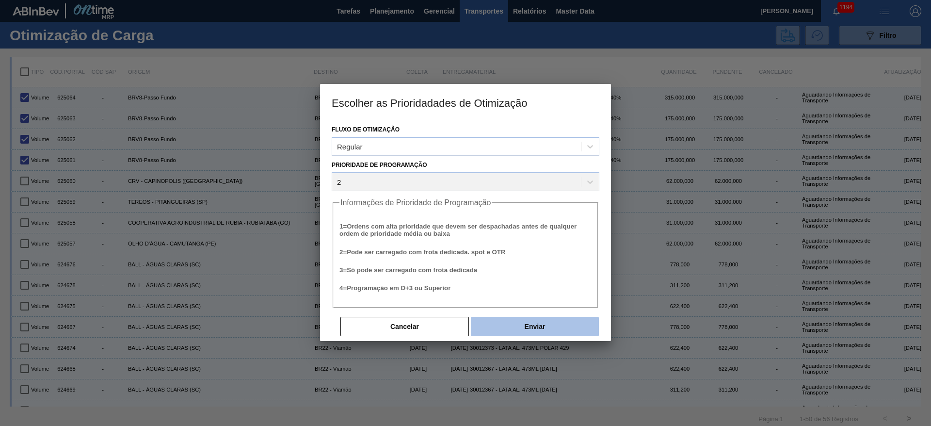
click at [512, 330] on button "Enviar" at bounding box center [535, 326] width 128 height 19
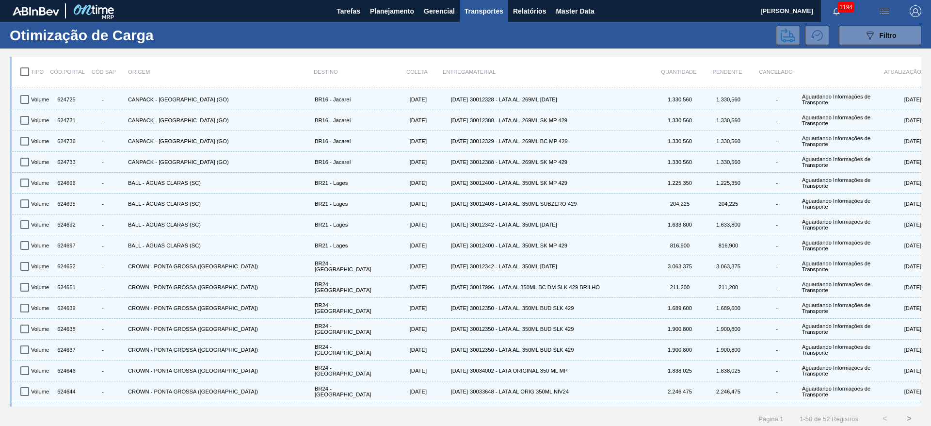
scroll to position [723, 0]
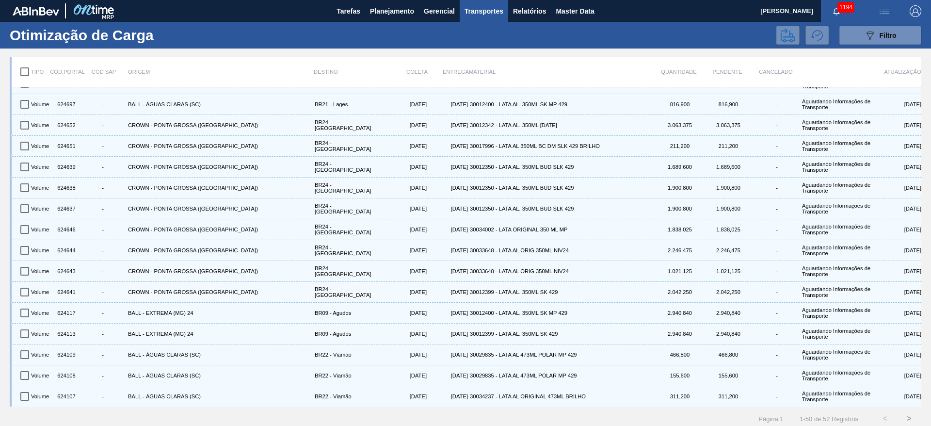
click at [908, 419] on button ">" at bounding box center [909, 418] width 24 height 24
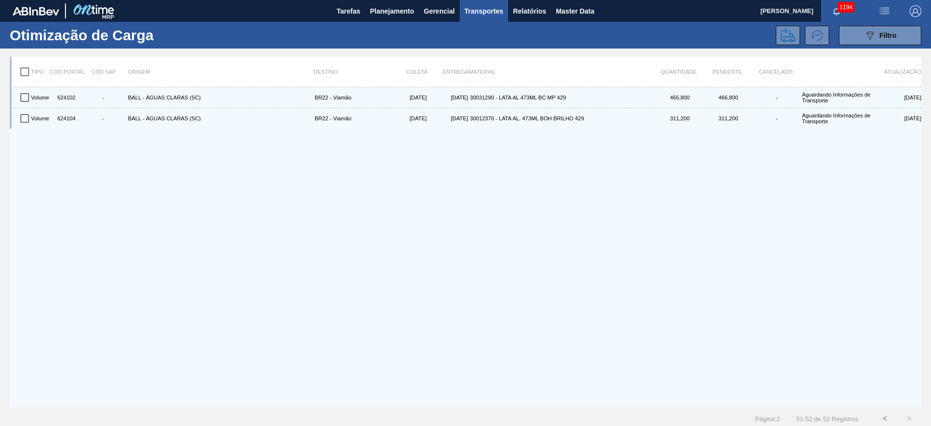
click at [888, 419] on button "<" at bounding box center [885, 418] width 24 height 24
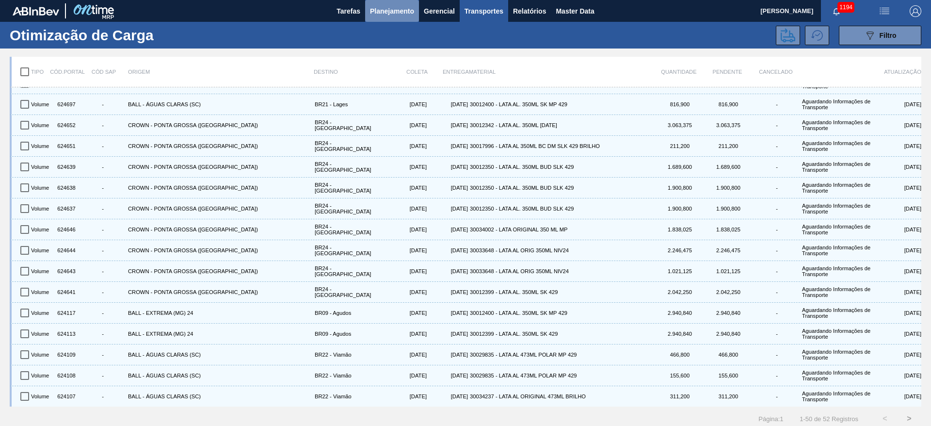
click at [385, 16] on span "Planejamento" at bounding box center [392, 11] width 44 height 12
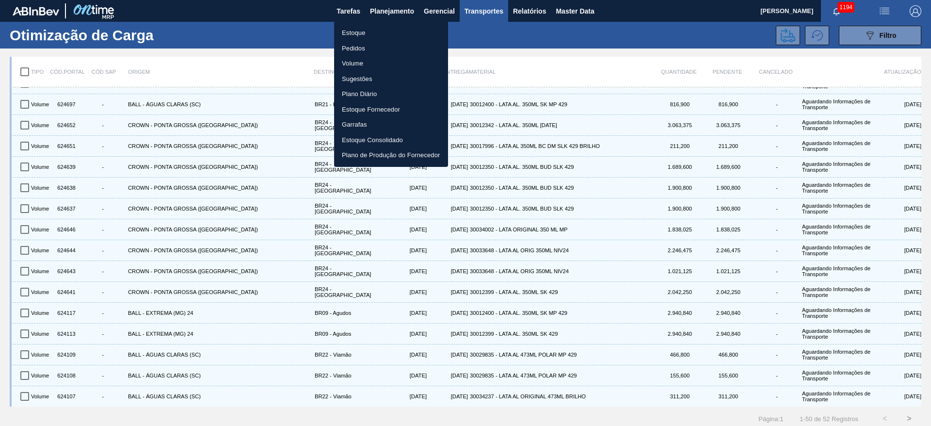
click at [351, 32] on li "Estoque" at bounding box center [391, 33] width 114 height 16
